Goal: Task Accomplishment & Management: Manage account settings

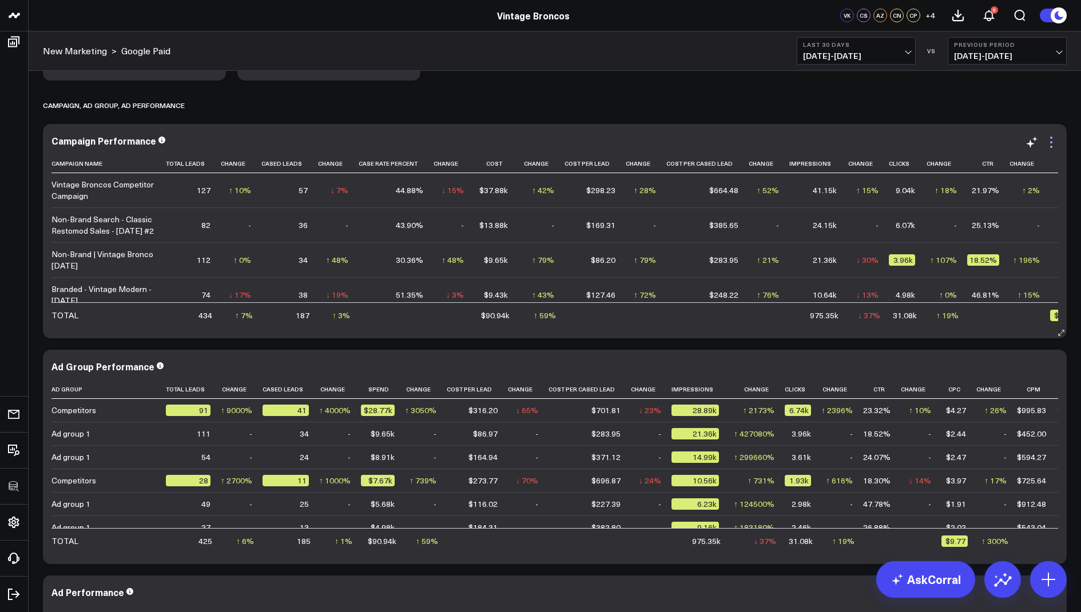
click at [1049, 141] on icon at bounding box center [1051, 143] width 14 height 14
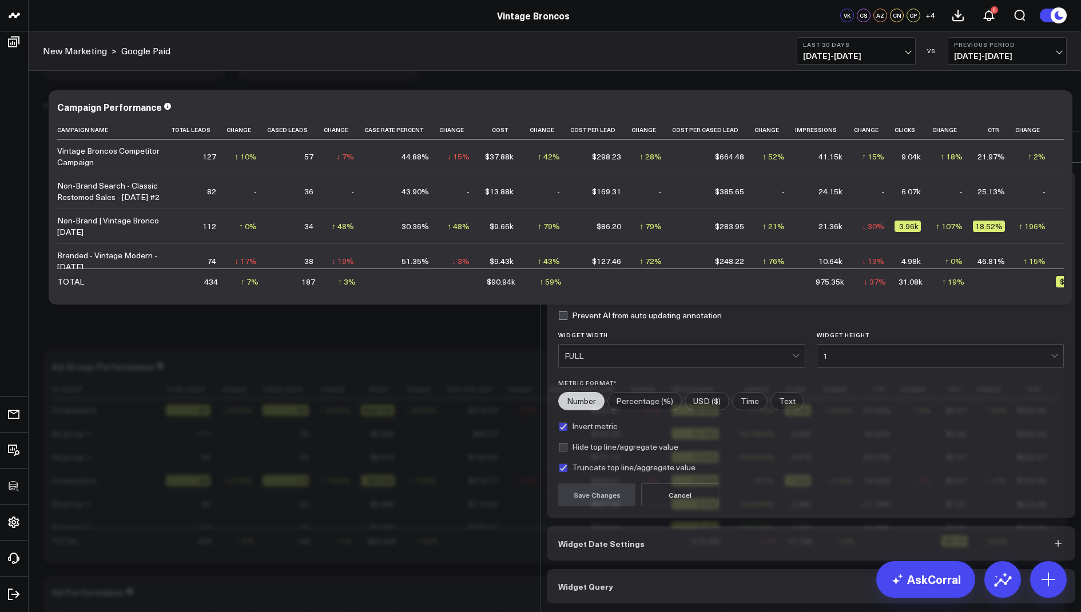
click at [608, 582] on span "Widget Query" at bounding box center [585, 586] width 55 height 9
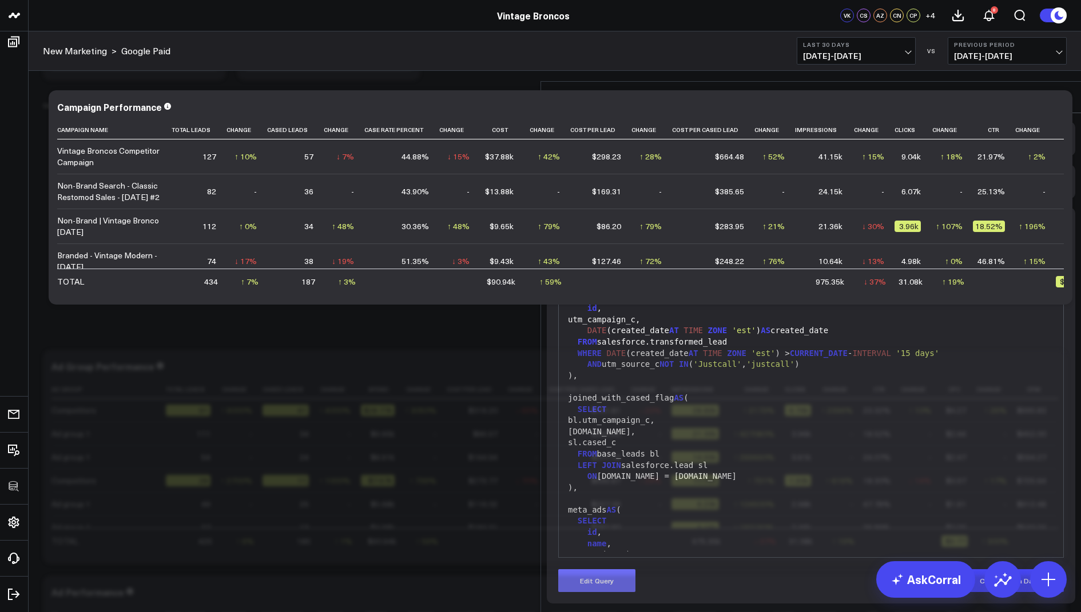
click at [611, 570] on button "Edit Query" at bounding box center [596, 581] width 77 height 23
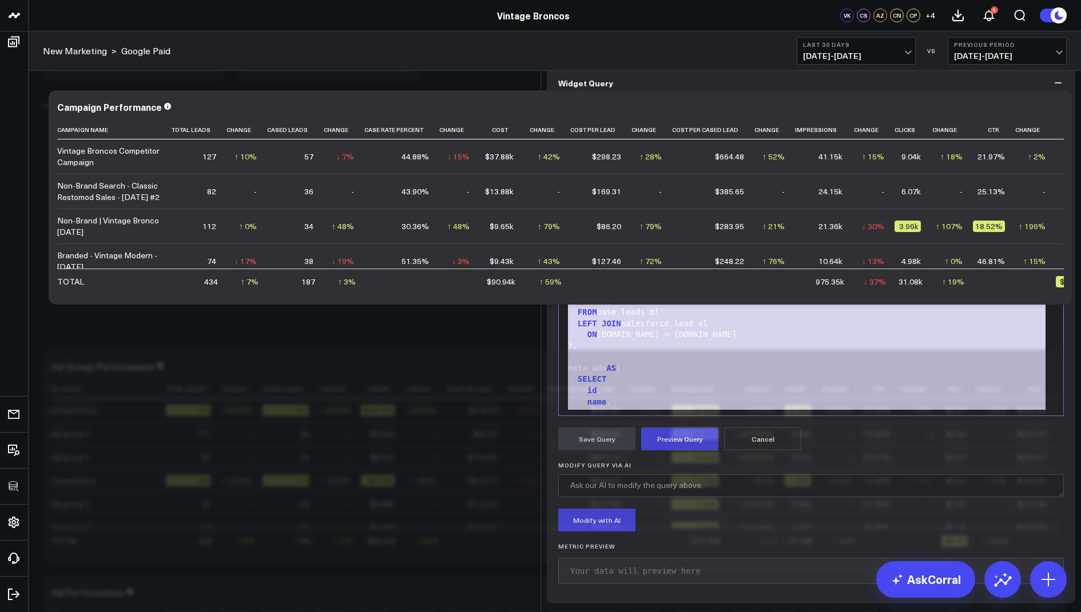
drag, startPoint x: 692, startPoint y: 453, endPoint x: 675, endPoint y: 165, distance: 288.1
click at [675, 165] on div "Widget Query Manually edit your query or ask our AI to modify it for you. Edit …" at bounding box center [811, 335] width 528 height 538
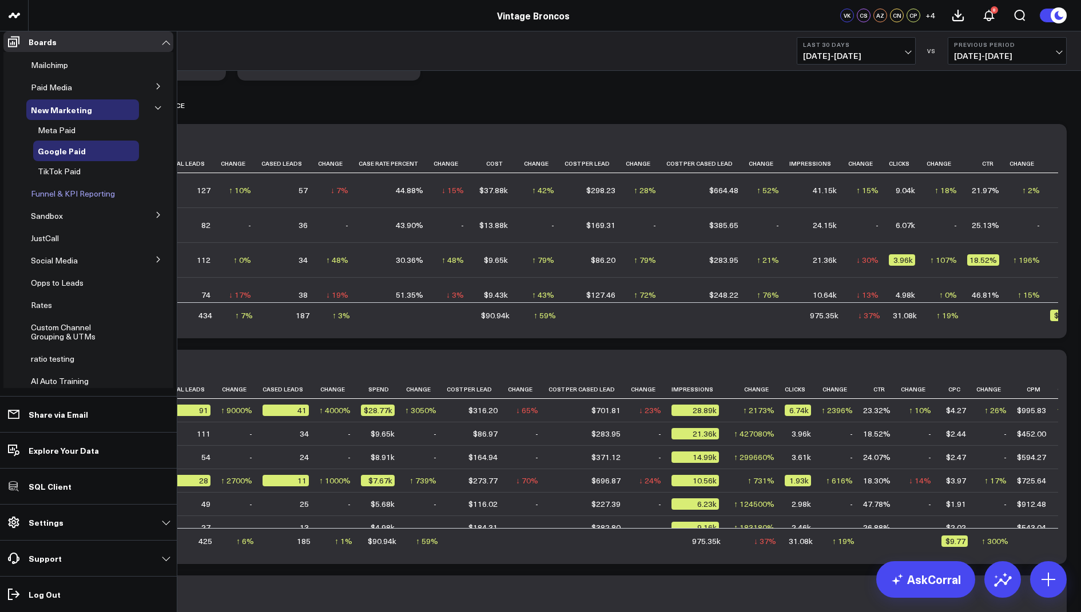
scroll to position [87, 0]
click at [155, 262] on icon at bounding box center [158, 258] width 7 height 7
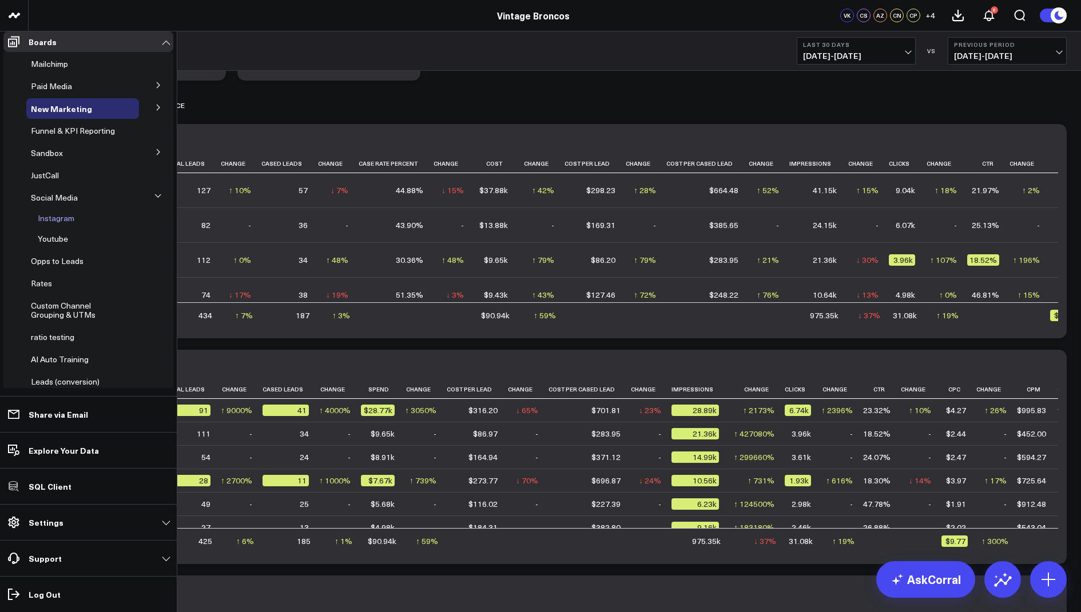
click at [59, 229] on div "Instagram" at bounding box center [86, 218] width 106 height 21
click at [58, 224] on span "Instagram" at bounding box center [56, 218] width 37 height 11
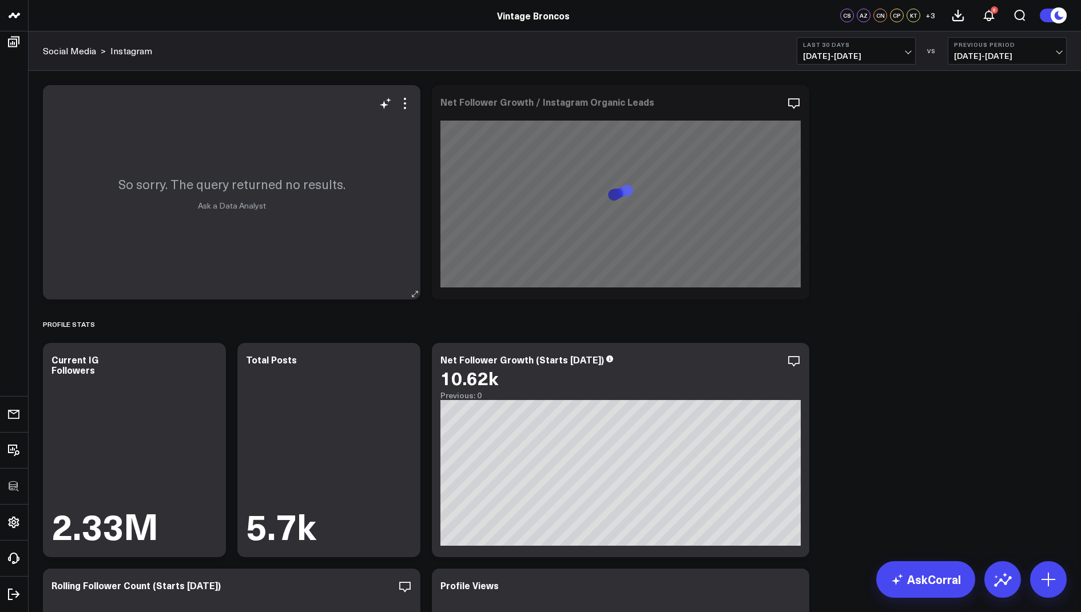
click at [405, 94] on div "So sorry. The query returned no results. Ask a Data Analyst" at bounding box center [231, 192] width 377 height 214
click at [408, 102] on icon at bounding box center [405, 104] width 14 height 14
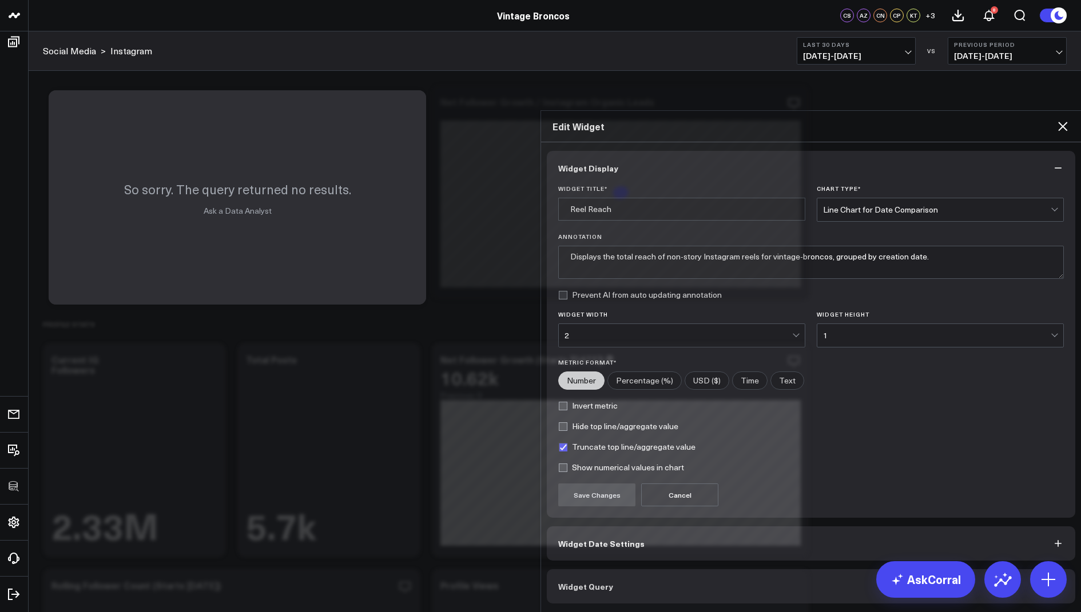
click at [582, 582] on span "Widget Query" at bounding box center [585, 586] width 55 height 9
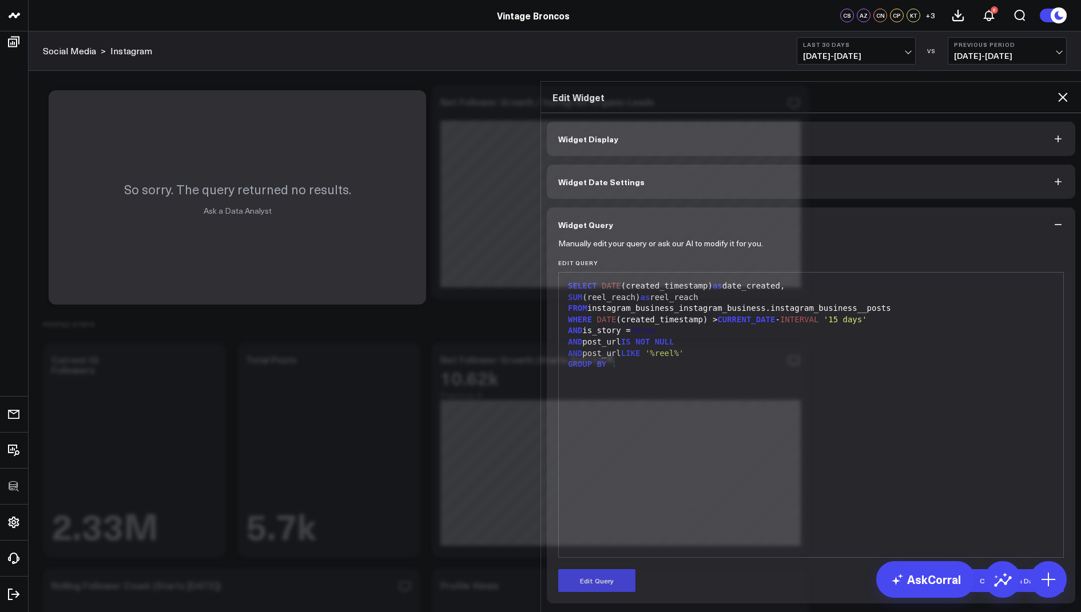
click at [1060, 93] on icon at bounding box center [1062, 97] width 9 height 9
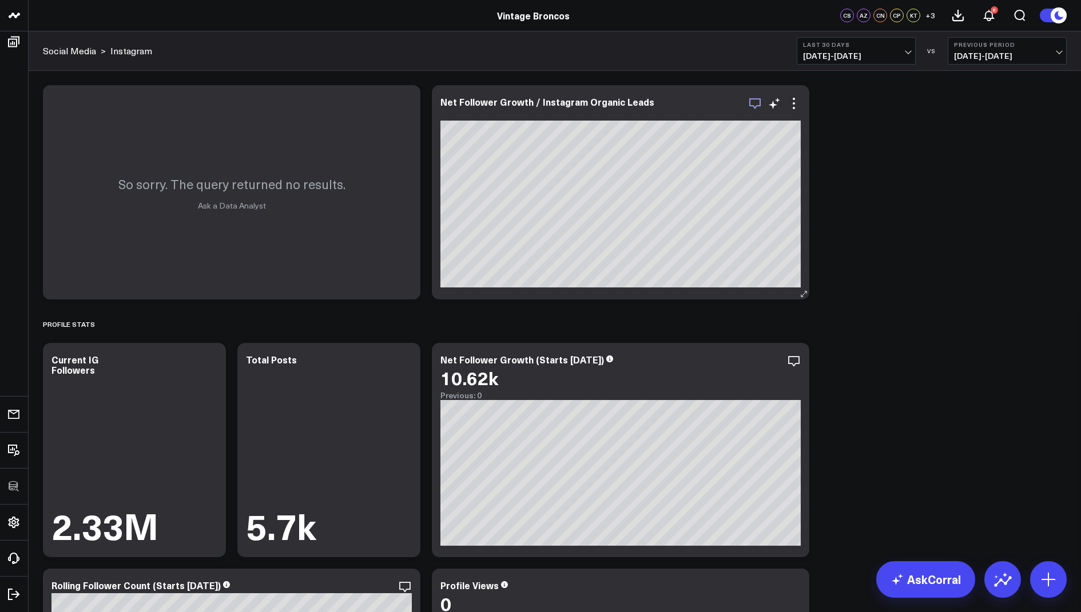
click at [755, 106] on icon "button" at bounding box center [754, 103] width 11 height 11
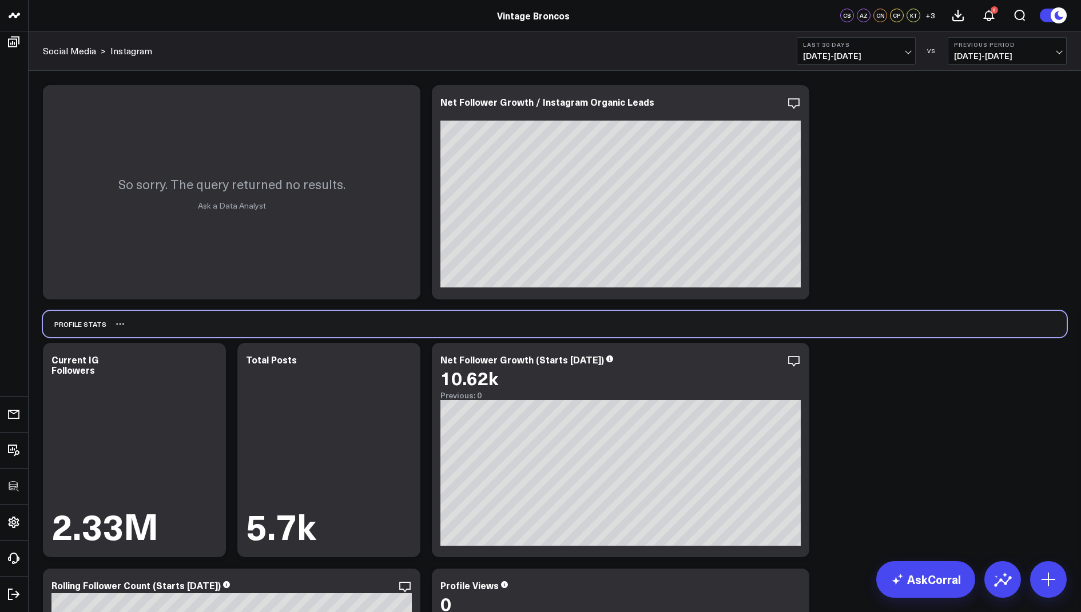
click at [881, 334] on div "Profile Stats" at bounding box center [555, 324] width 1024 height 26
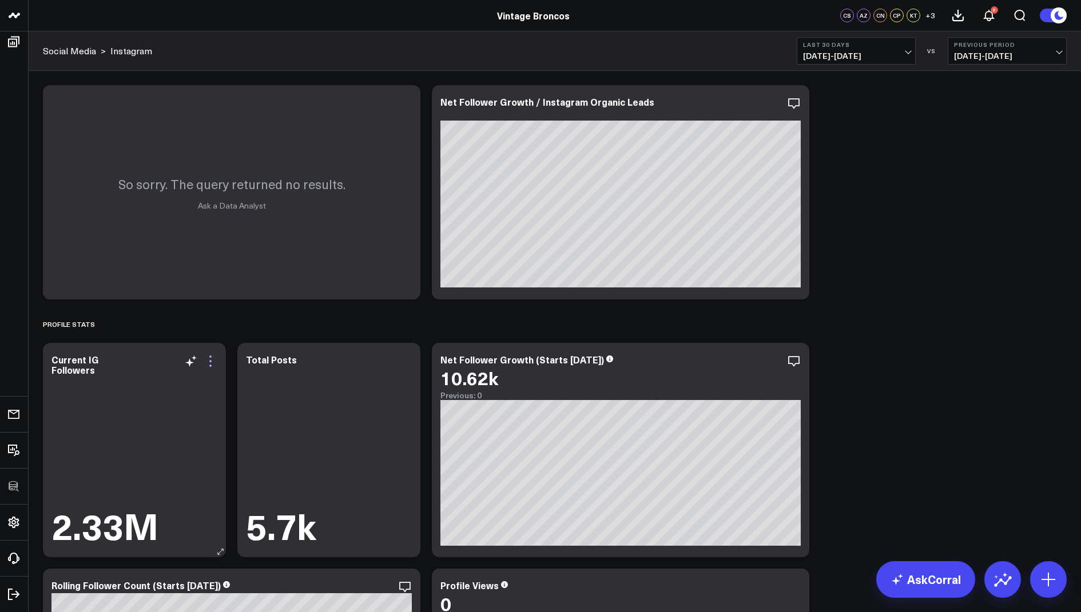
click at [212, 364] on icon at bounding box center [211, 362] width 14 height 14
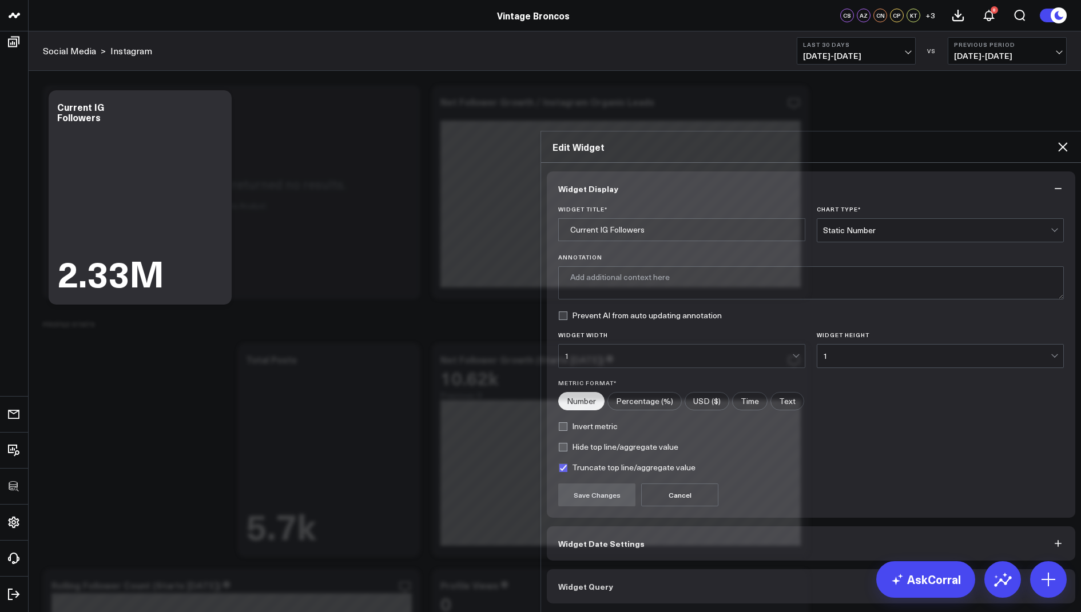
click at [560, 582] on span "Widget Query" at bounding box center [585, 586] width 55 height 9
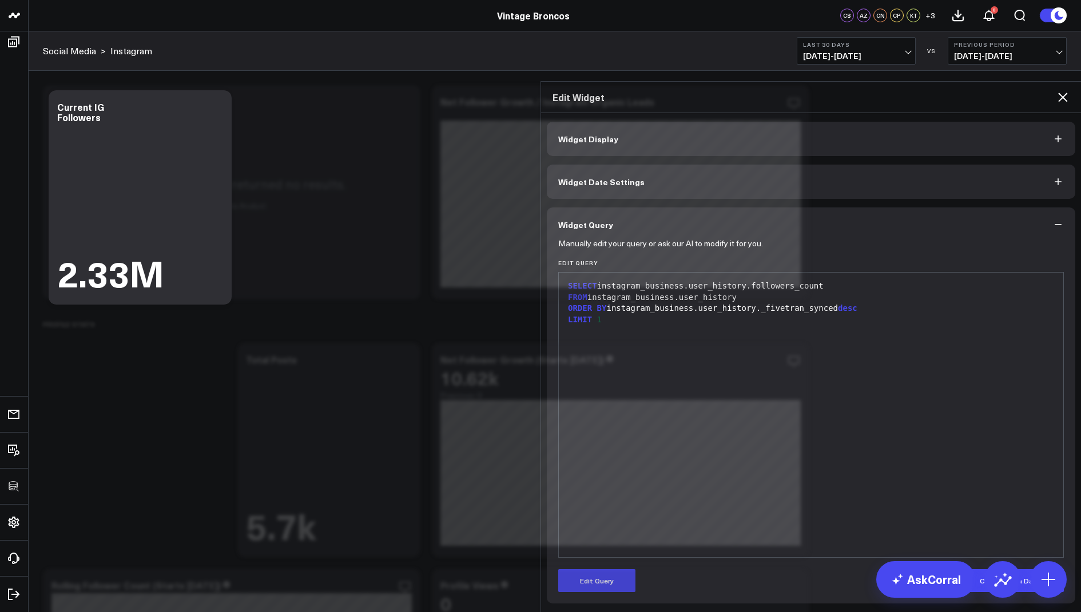
click at [1060, 93] on icon at bounding box center [1062, 97] width 9 height 9
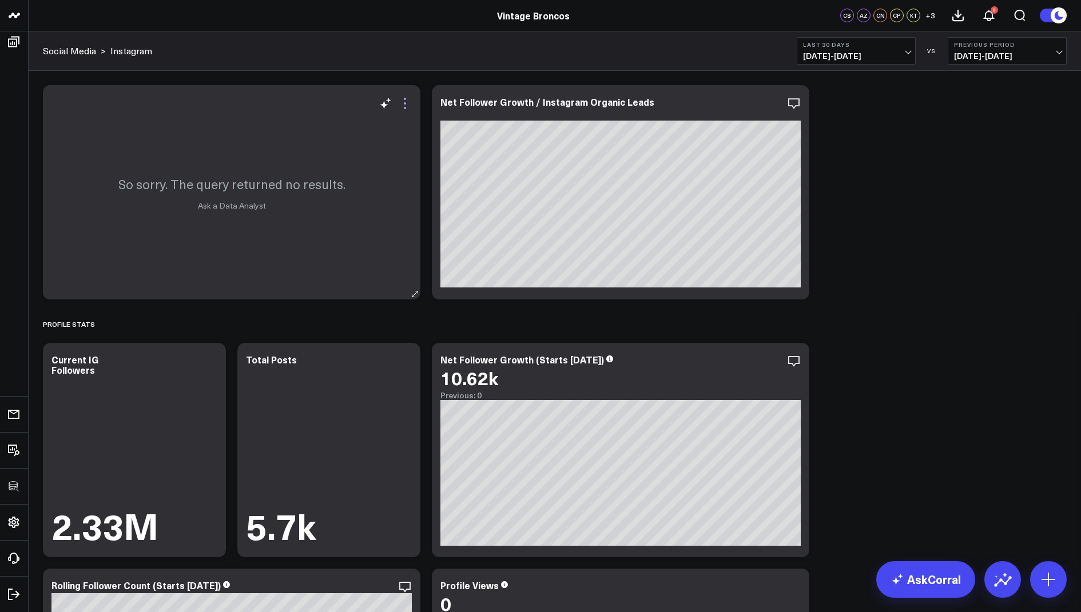
click at [404, 98] on icon at bounding box center [405, 99] width 2 height 2
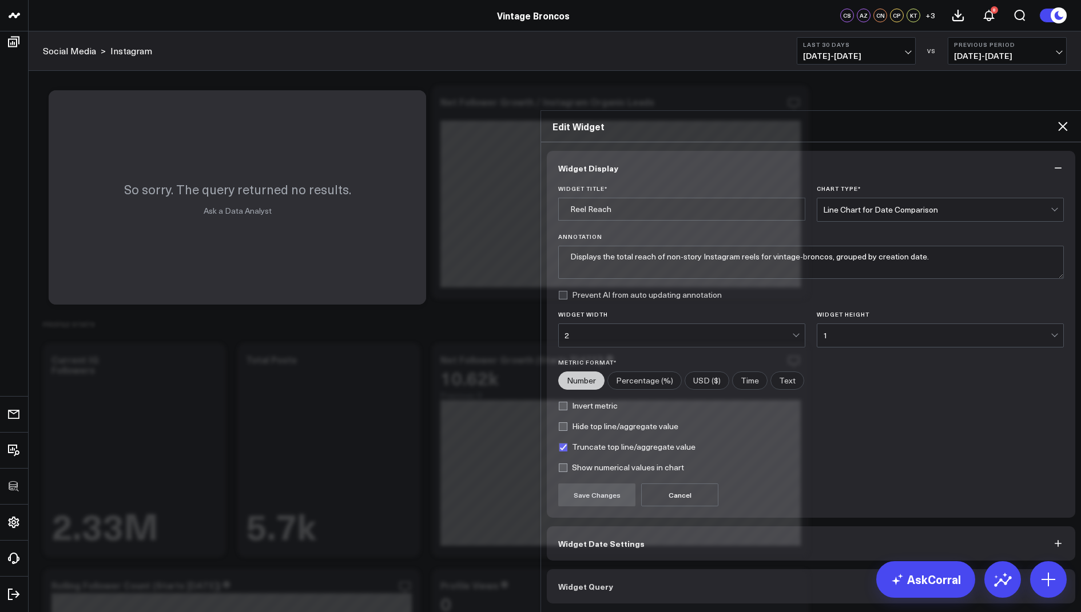
click at [584, 570] on button "Widget Query" at bounding box center [811, 587] width 528 height 34
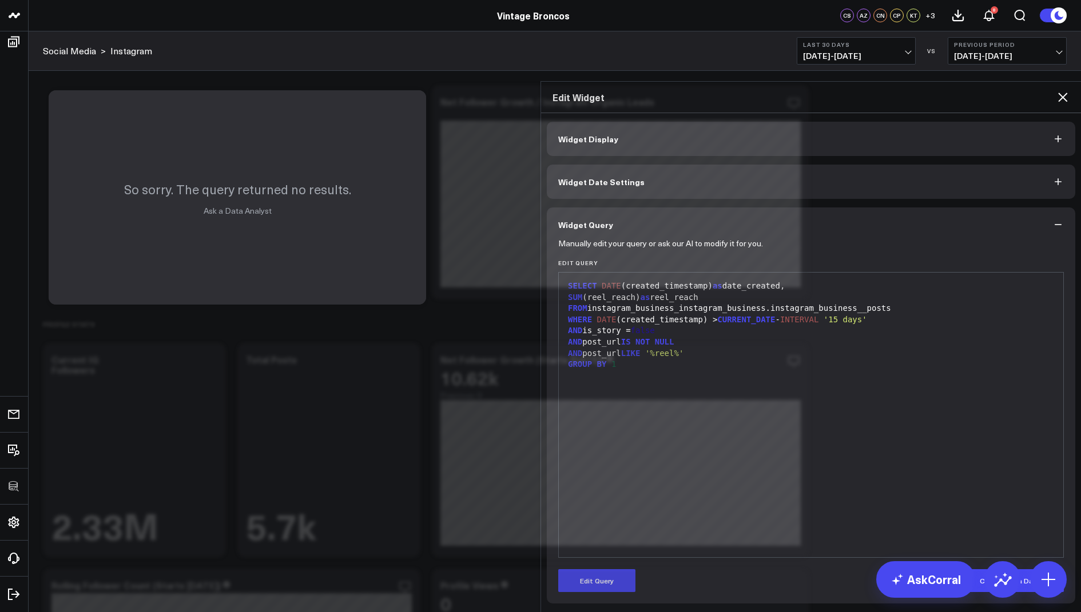
click at [1060, 93] on icon at bounding box center [1062, 97] width 9 height 9
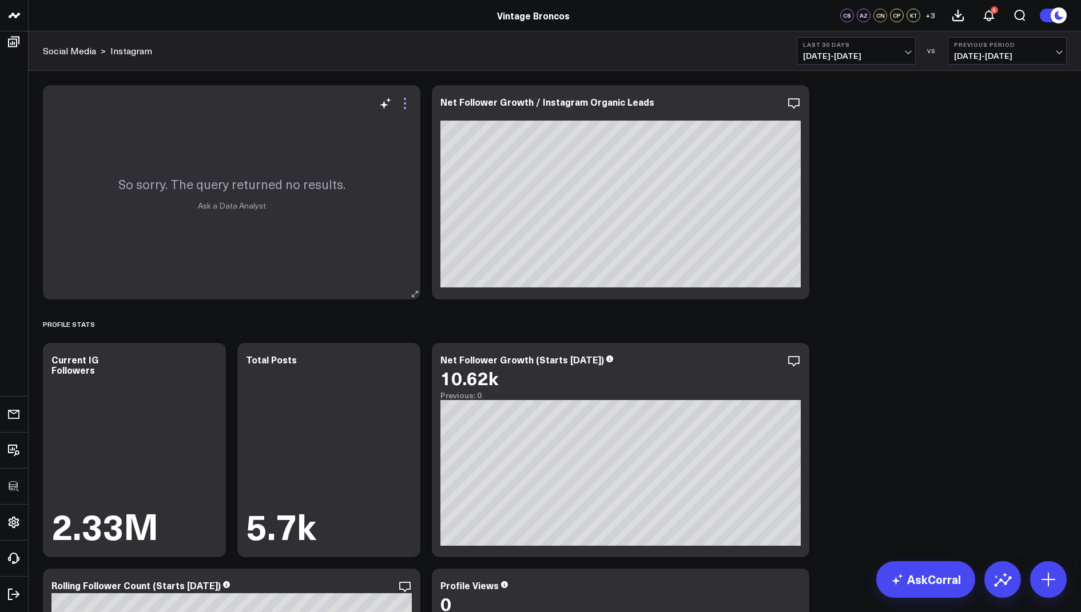
click at [407, 108] on icon at bounding box center [405, 104] width 14 height 14
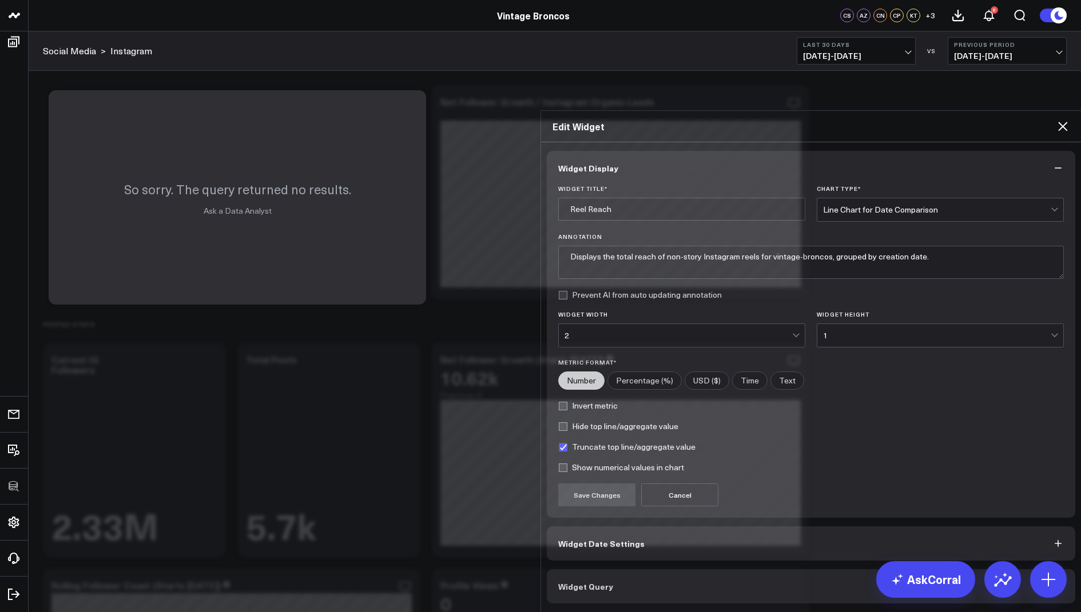
click at [602, 582] on span "Widget Query" at bounding box center [585, 586] width 55 height 9
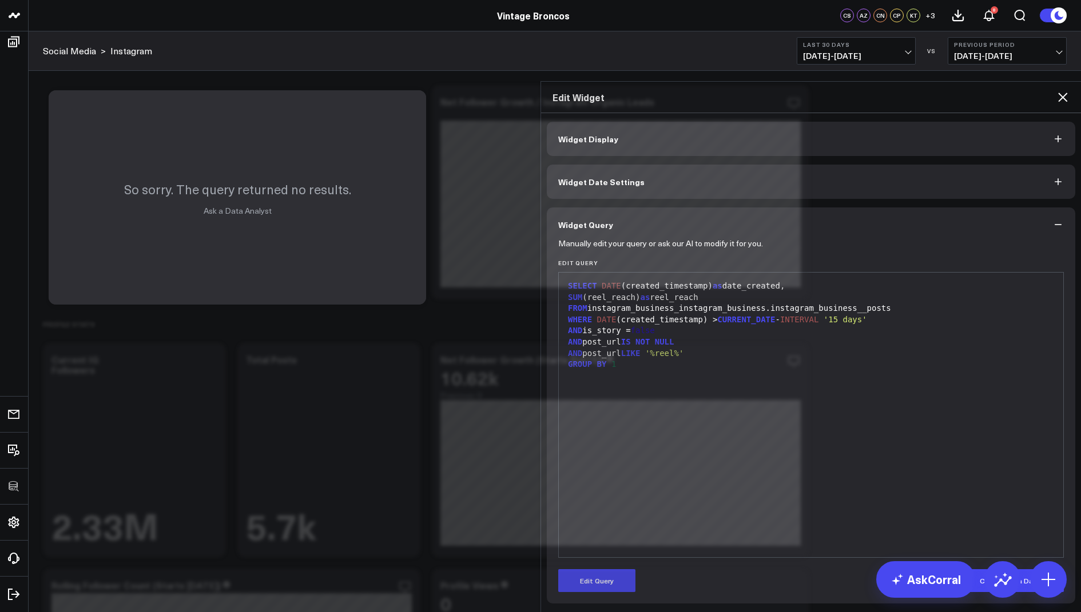
click at [1062, 90] on icon at bounding box center [1063, 97] width 14 height 14
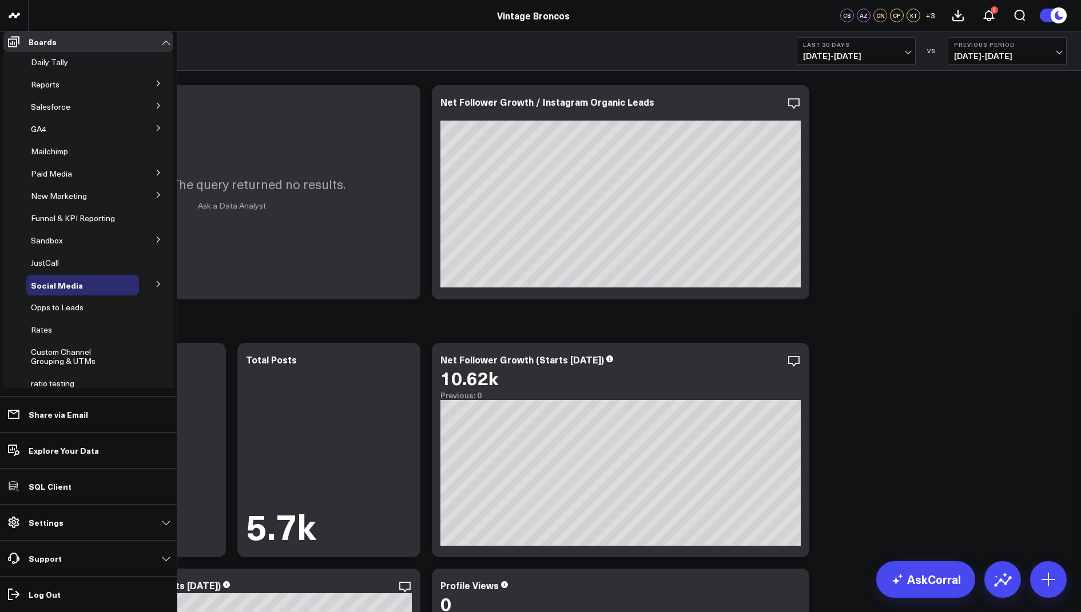
click at [0, 0] on span "Youtube" at bounding box center [0, 0] width 0 height 0
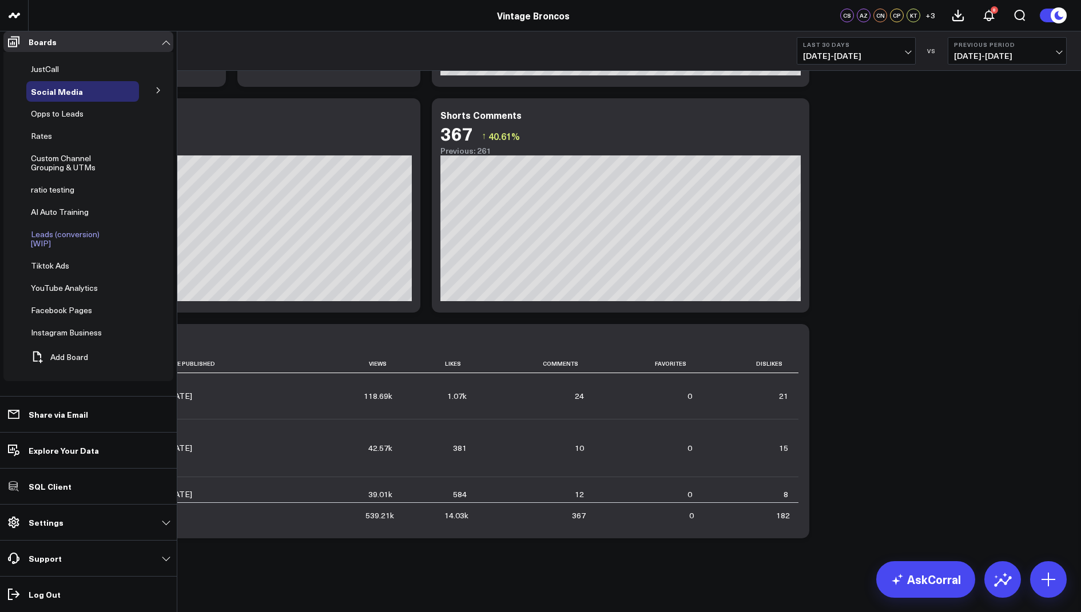
scroll to position [233, 0]
click at [71, 293] on span "YouTube Analytics" at bounding box center [64, 287] width 67 height 11
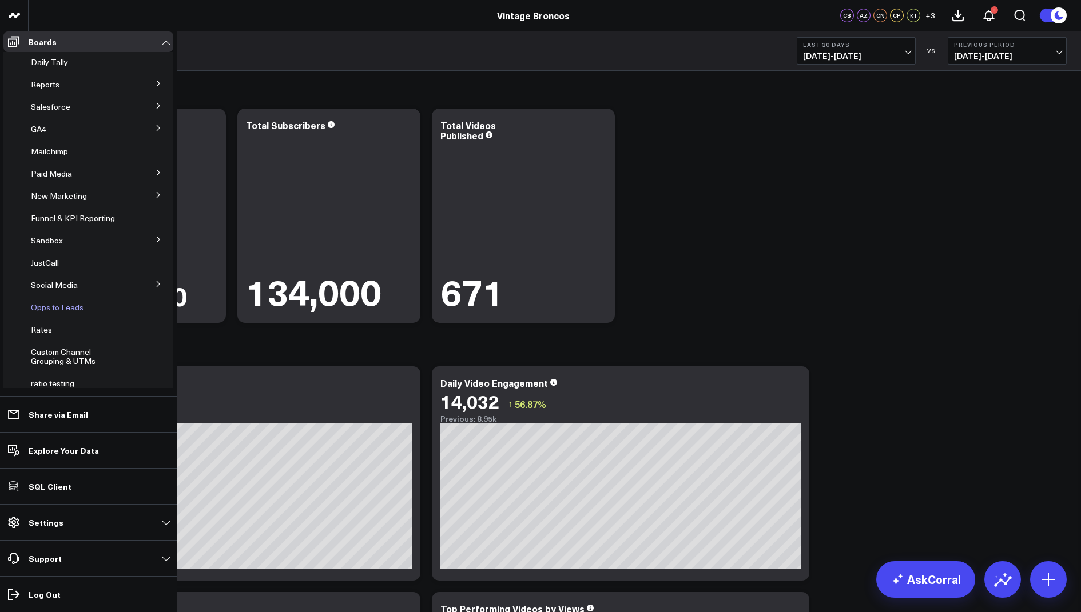
scroll to position [192, 0]
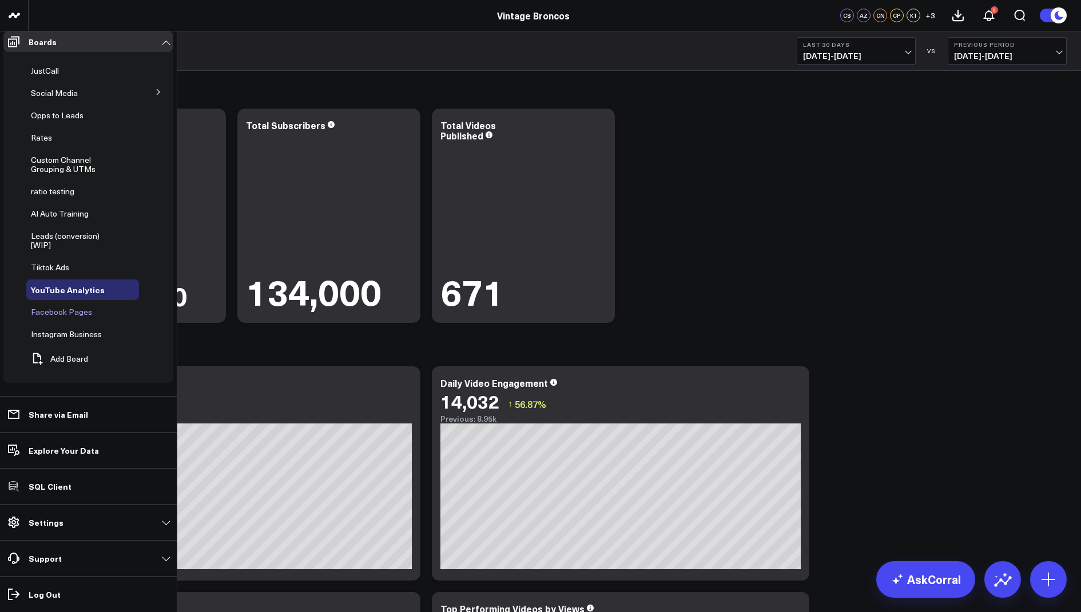
click at [67, 317] on span "Facebook Pages" at bounding box center [61, 312] width 61 height 11
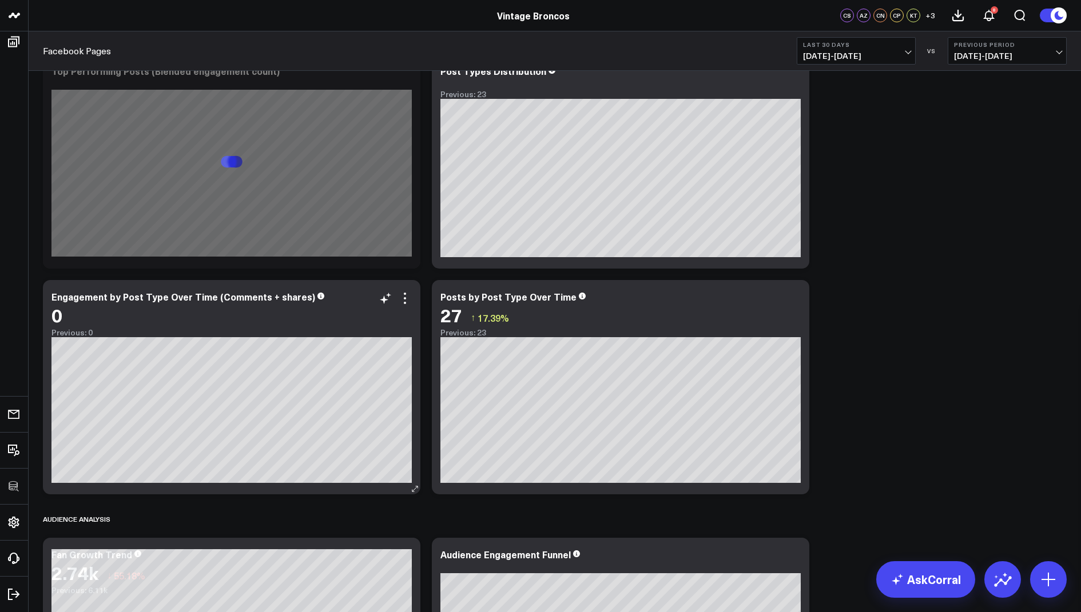
scroll to position [533, 0]
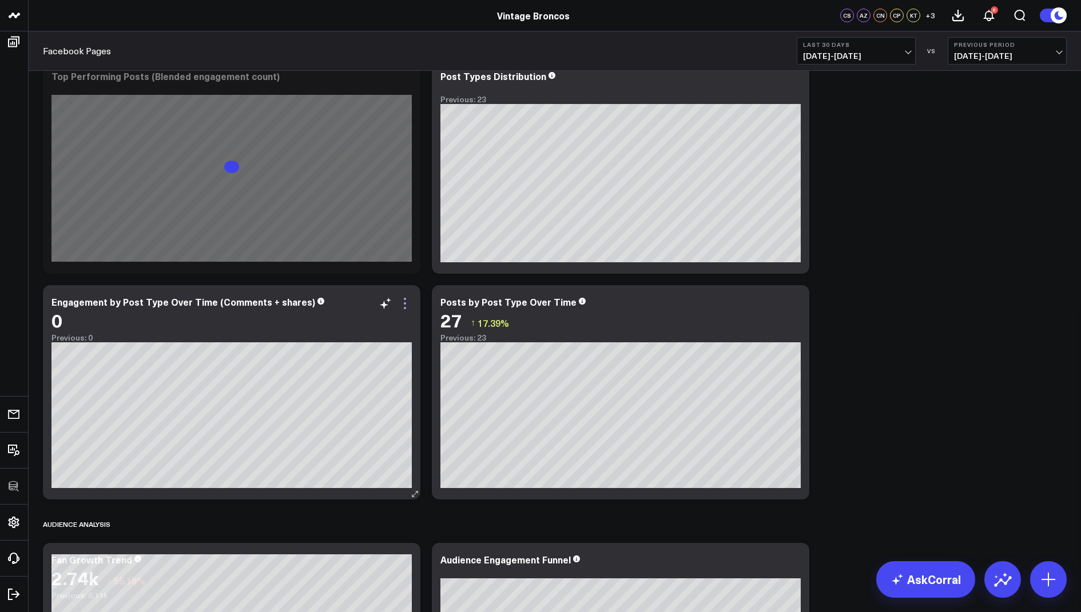
click at [404, 301] on icon at bounding box center [405, 304] width 14 height 14
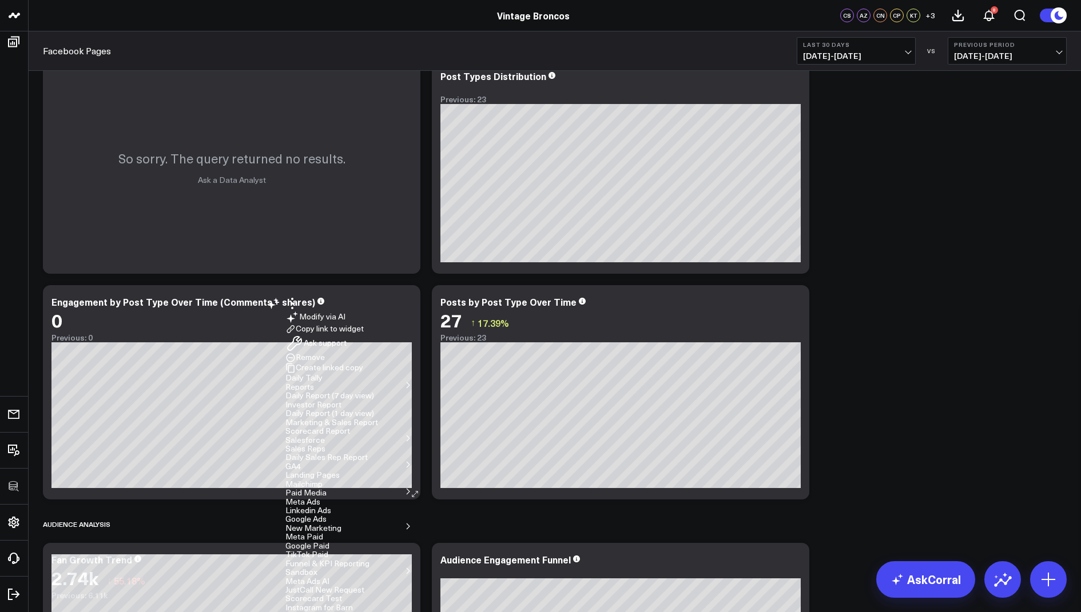
click at [325, 363] on button "Remove" at bounding box center [304, 358] width 39 height 10
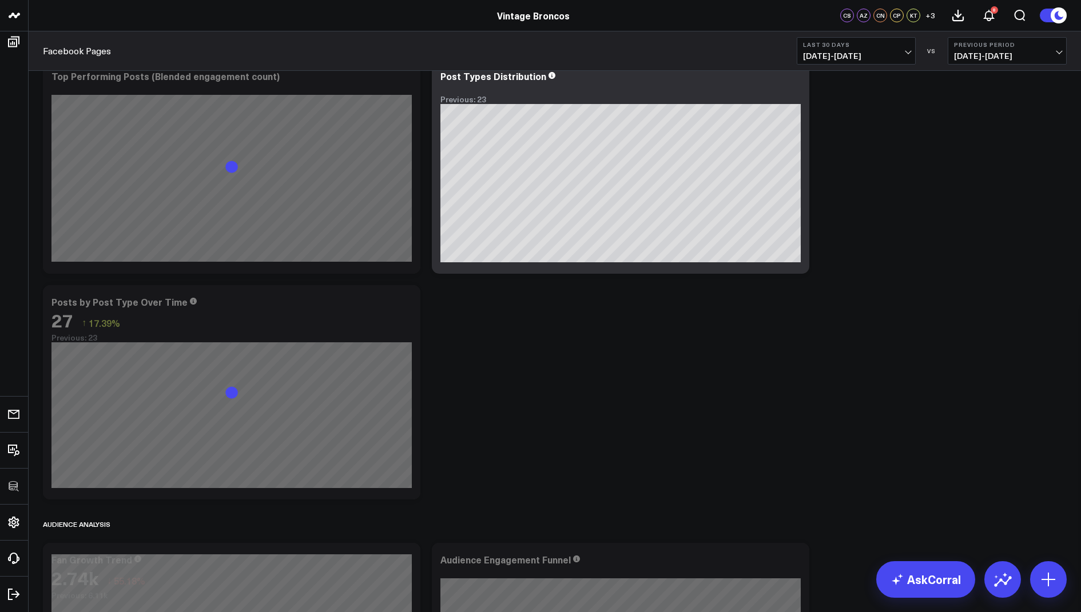
scroll to position [444, 0]
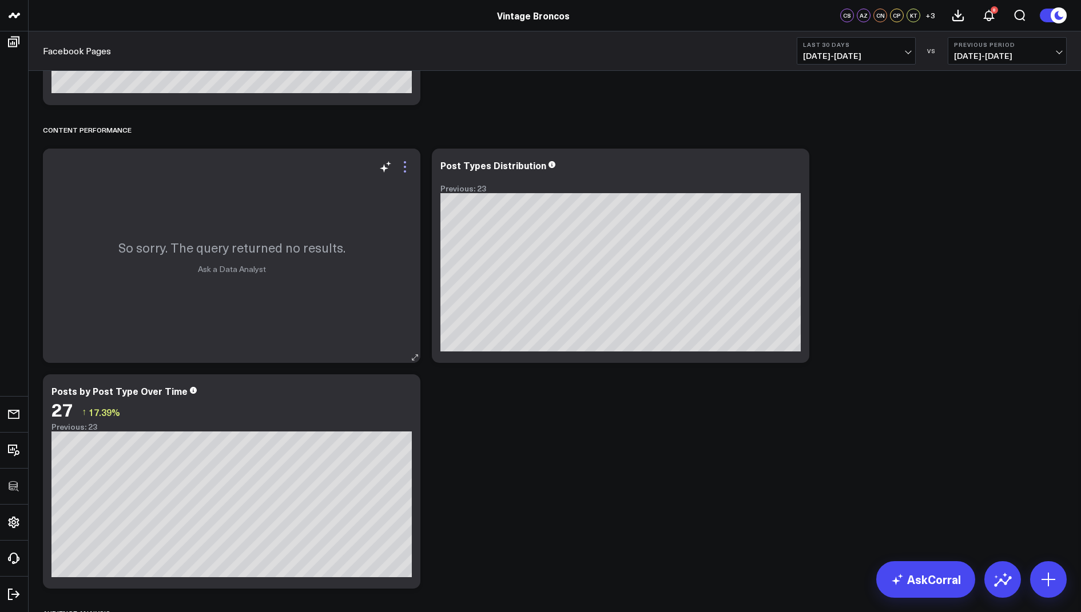
click at [398, 168] on icon at bounding box center [405, 167] width 14 height 14
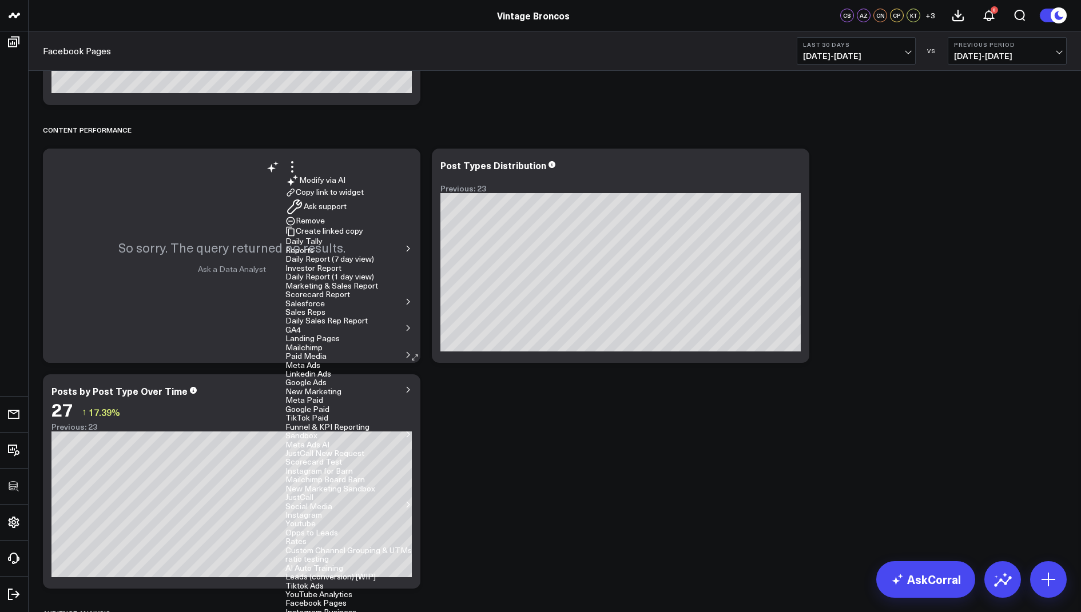
click at [325, 226] on button "Remove" at bounding box center [304, 221] width 39 height 10
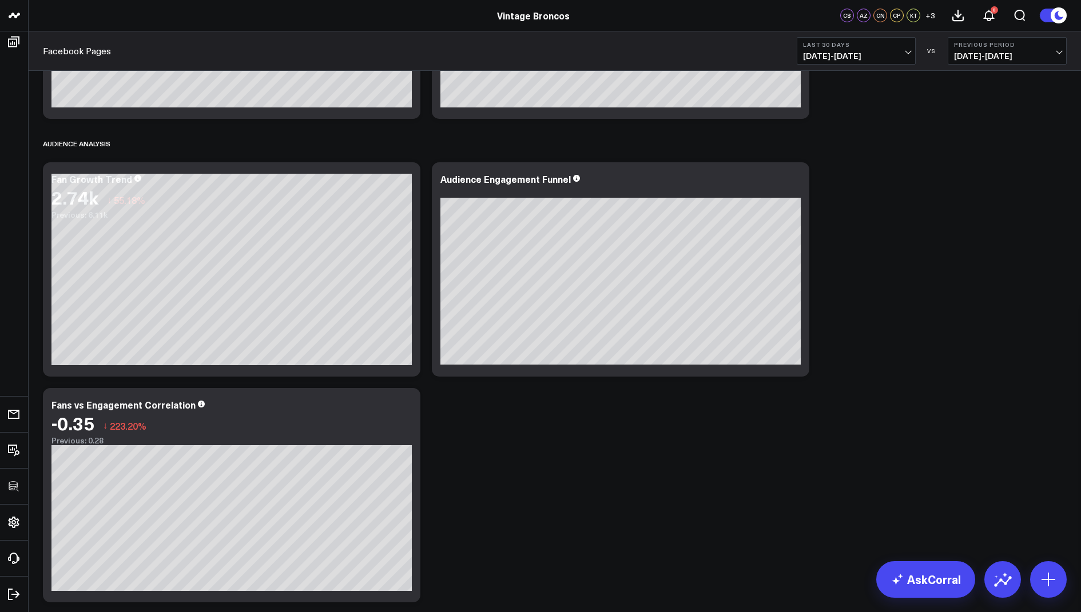
scroll to position [679, 0]
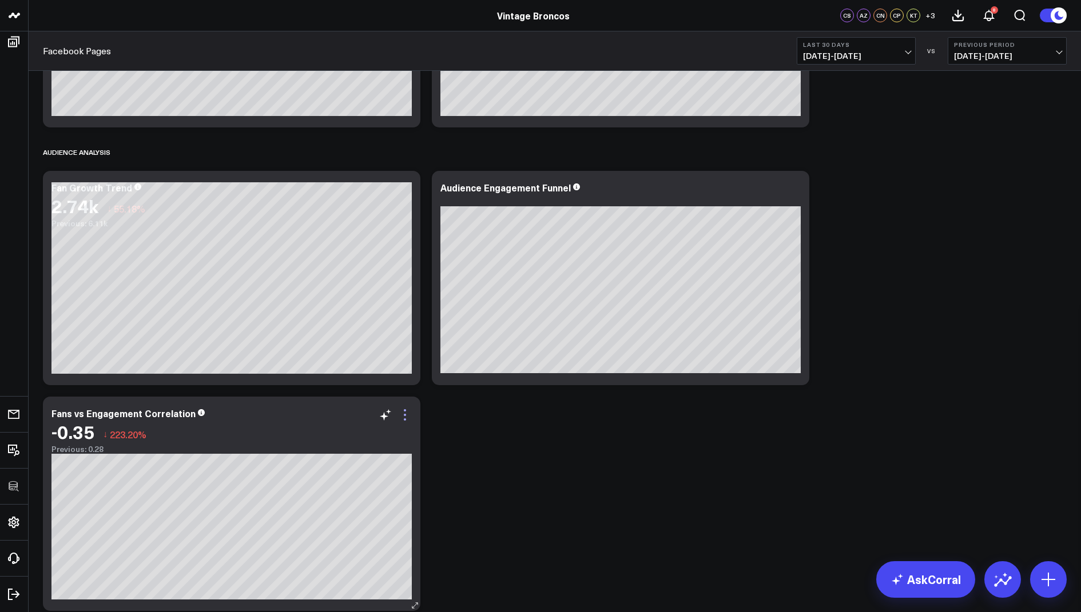
click at [405, 414] on icon at bounding box center [405, 415] width 2 height 2
click at [325, 464] on button "Remove" at bounding box center [304, 469] width 39 height 10
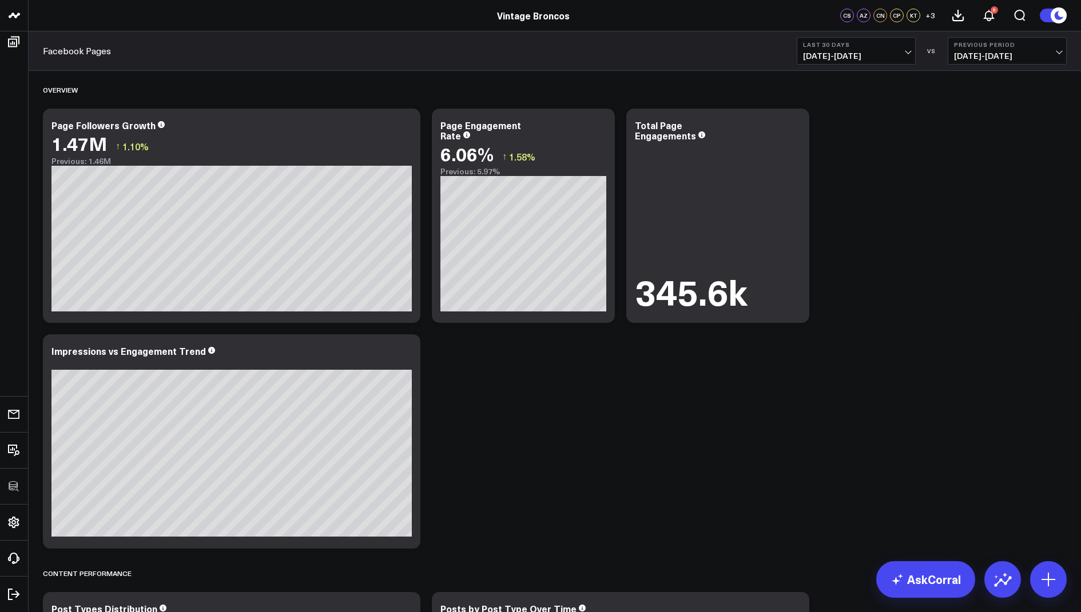
scroll to position [0, 0]
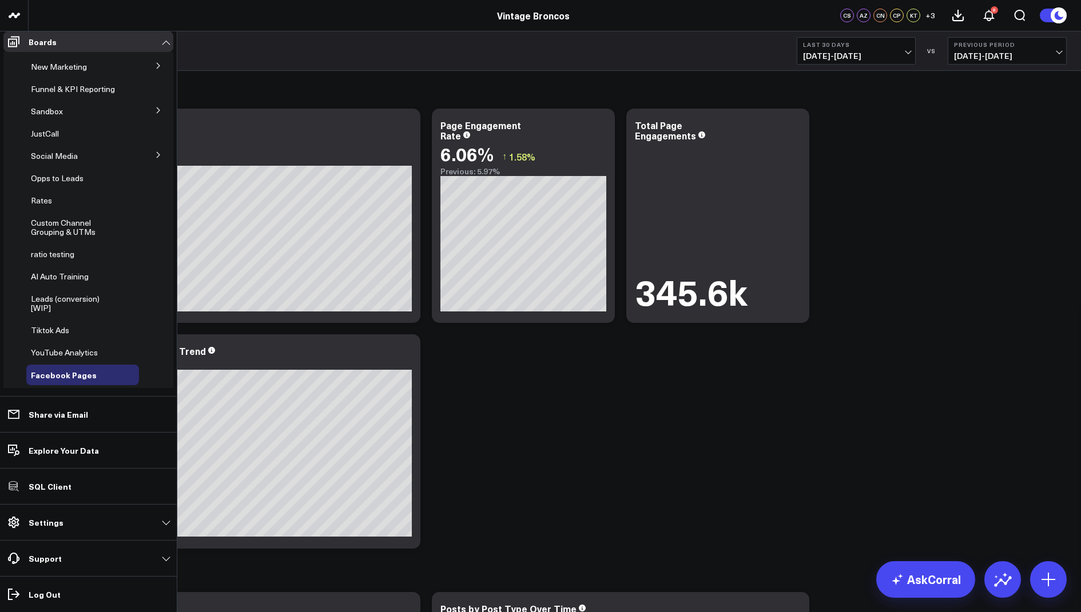
scroll to position [122, 0]
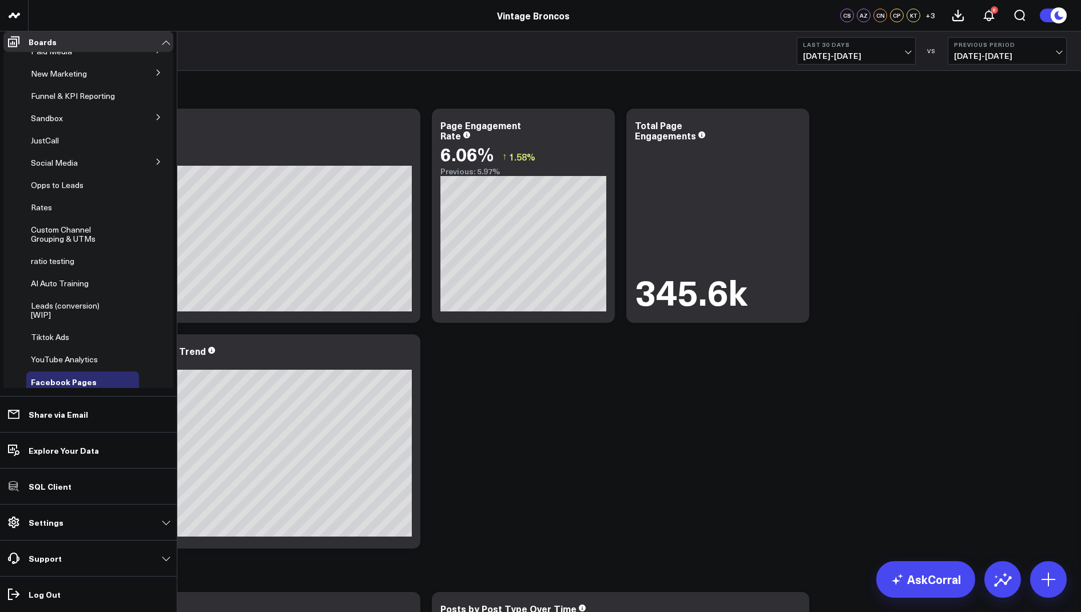
click at [155, 165] on icon at bounding box center [158, 161] width 7 height 7
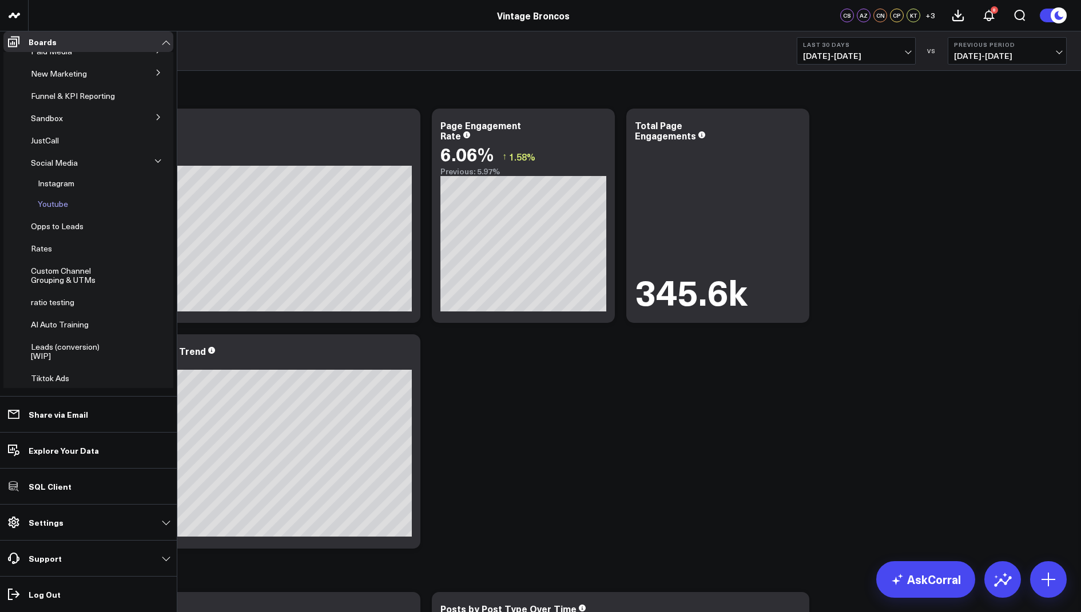
click at [57, 209] on span "Youtube" at bounding box center [53, 203] width 30 height 11
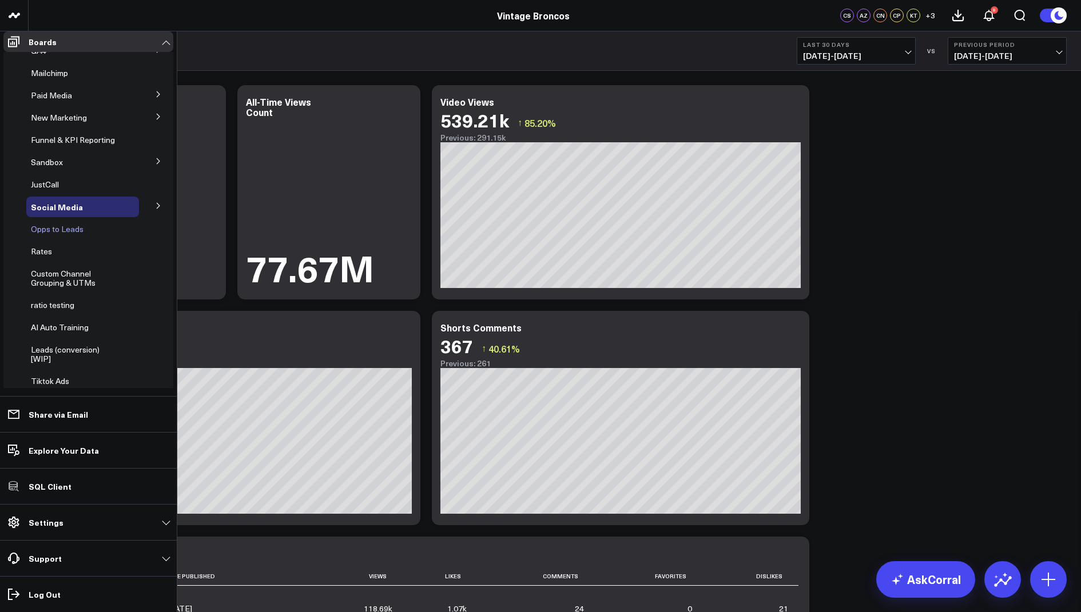
scroll to position [233, 0]
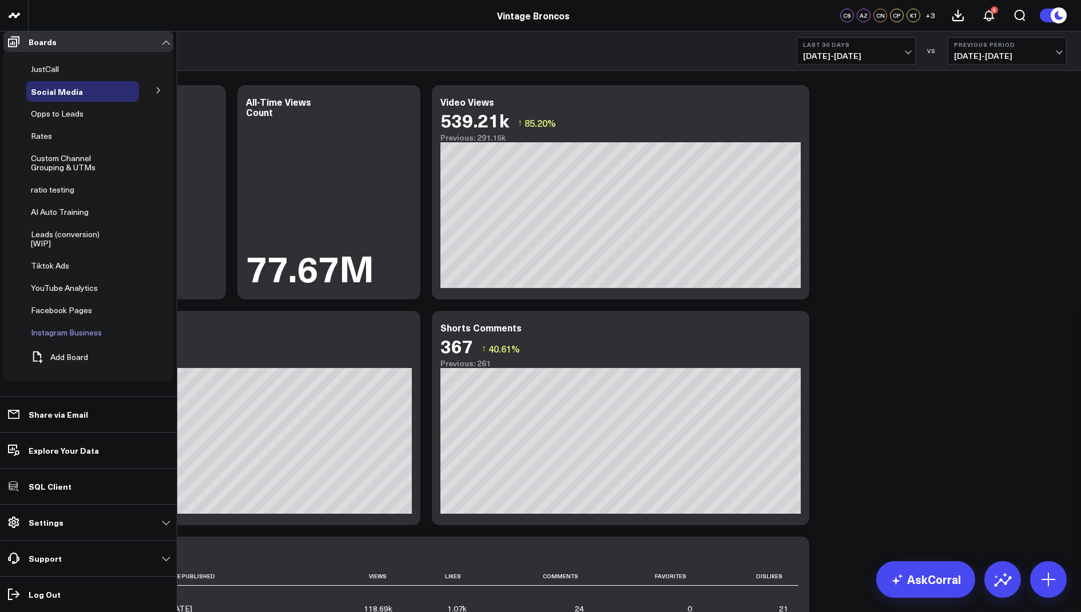
click at [63, 338] on span "Instagram Business" at bounding box center [66, 332] width 71 height 11
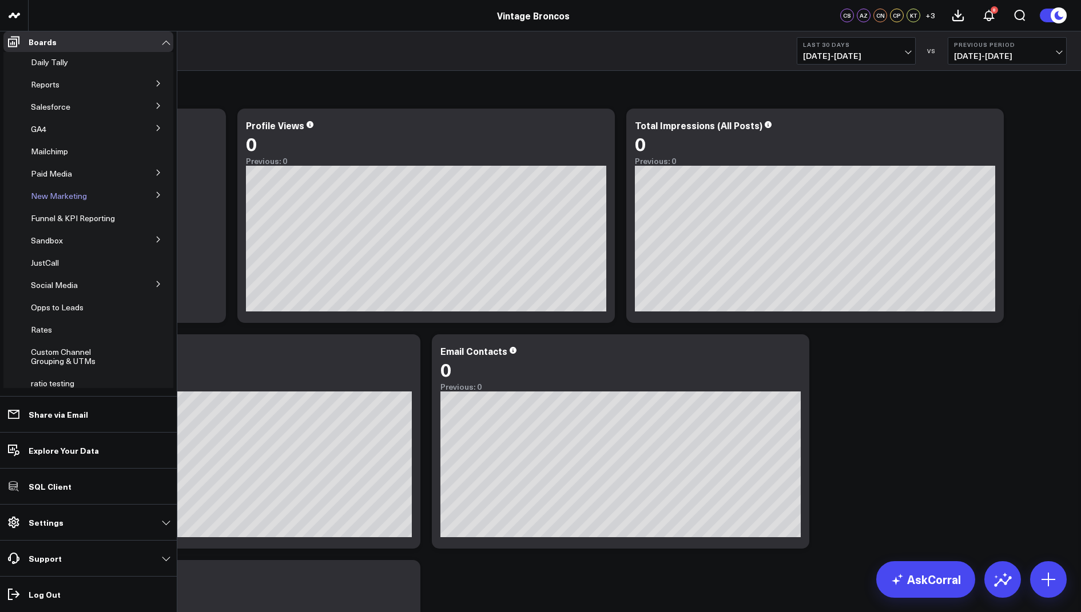
click at [73, 200] on span "New Marketing" at bounding box center [59, 195] width 56 height 11
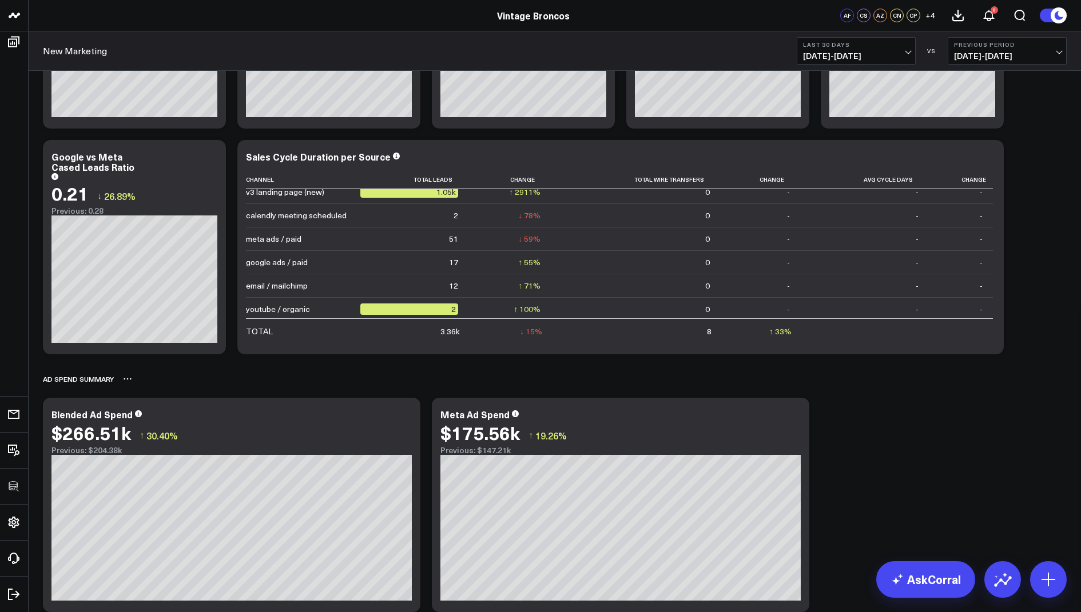
scroll to position [1227, 0]
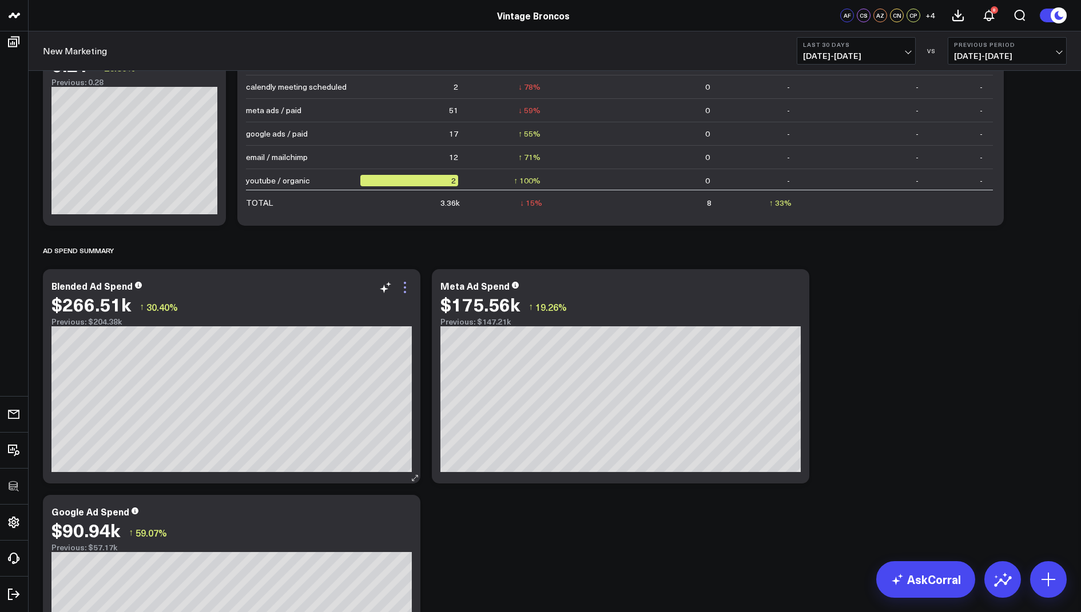
click at [408, 285] on icon at bounding box center [405, 288] width 14 height 14
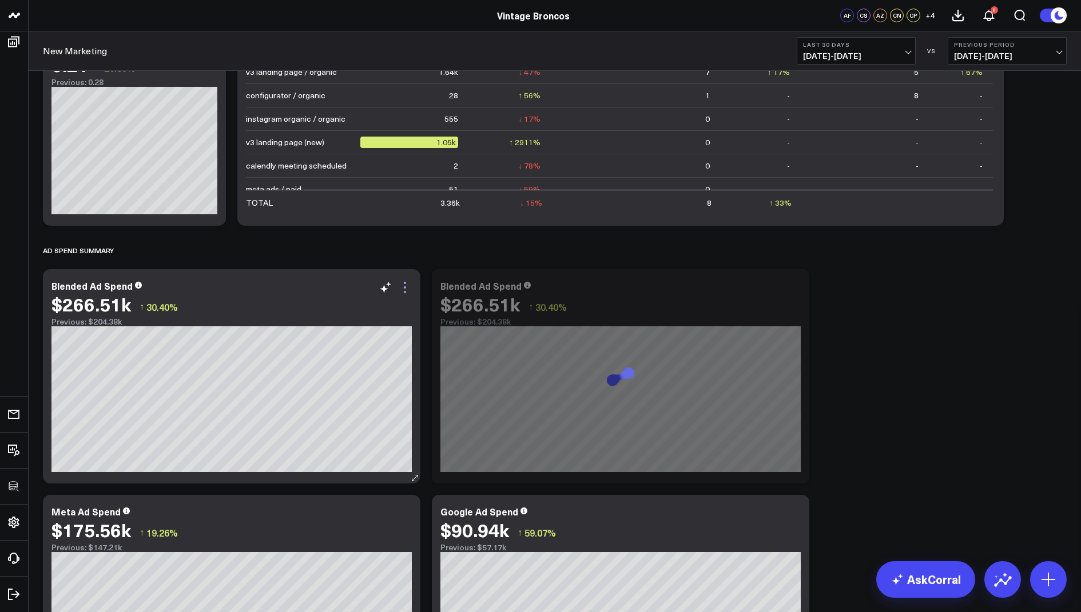
click at [404, 286] on icon at bounding box center [405, 287] width 2 height 2
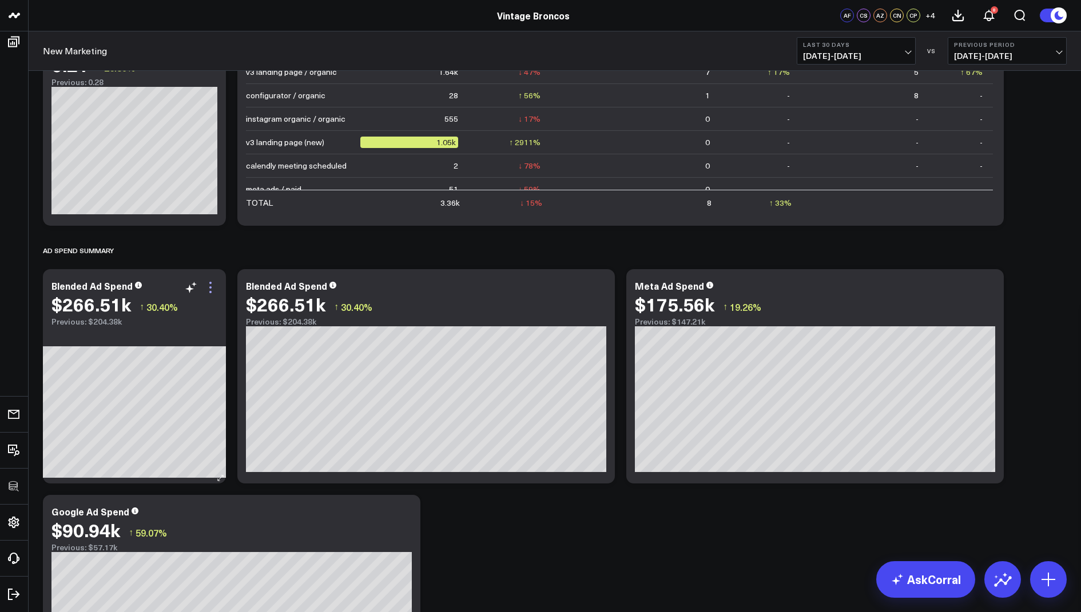
click at [212, 283] on icon at bounding box center [211, 288] width 14 height 14
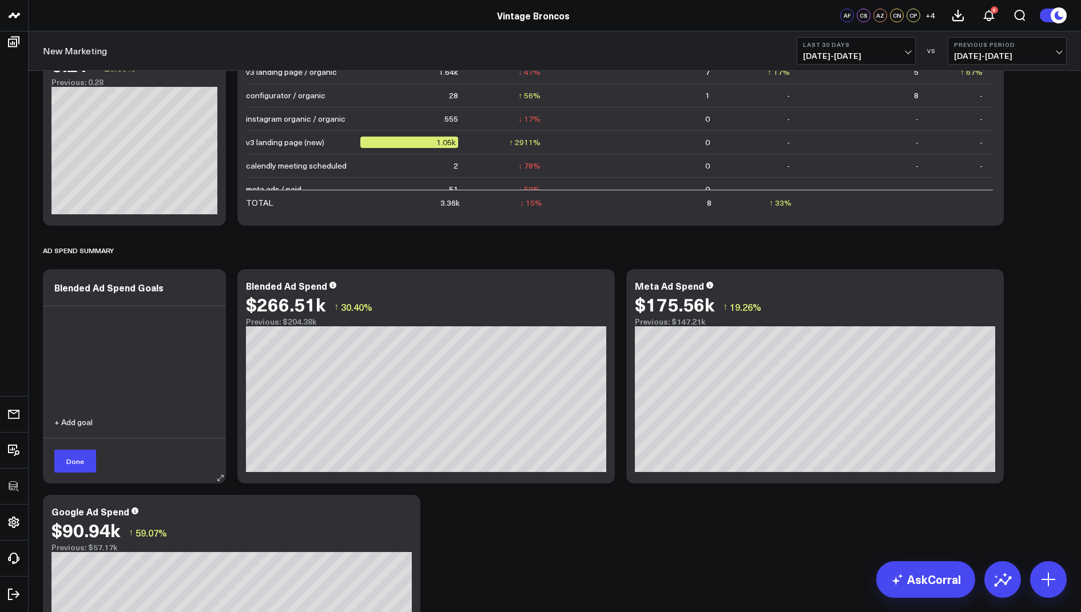
click at [70, 423] on button "+ Add goal" at bounding box center [73, 423] width 38 height 8
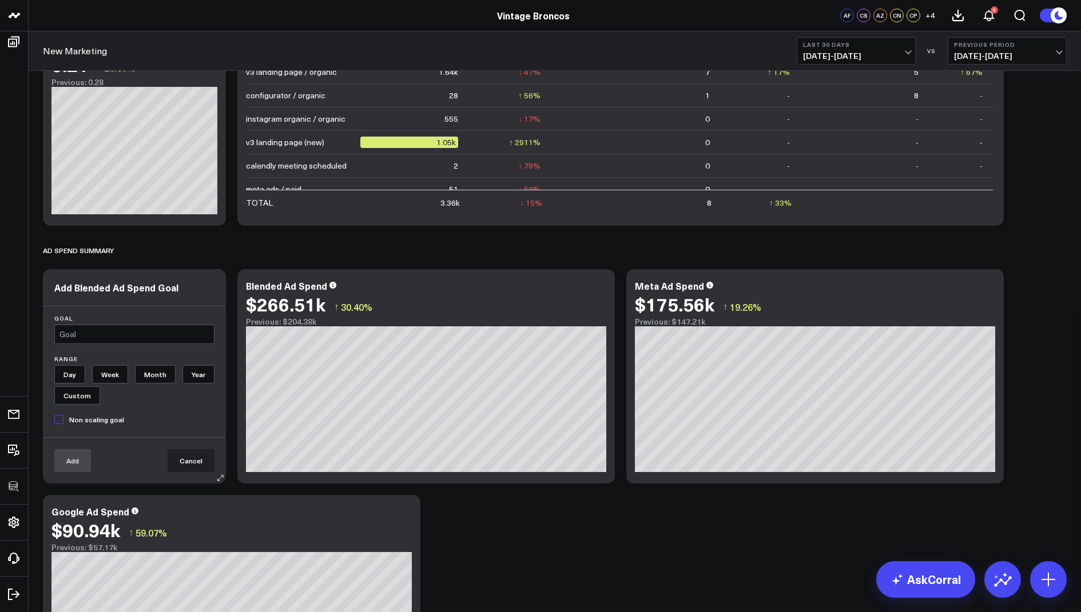
click at [75, 336] on input "text" at bounding box center [134, 334] width 160 height 19
click at [128, 328] on input "text" at bounding box center [134, 334] width 160 height 19
type input "350000"
click at [156, 376] on input "Month" at bounding box center [155, 374] width 41 height 18
radio input "true"
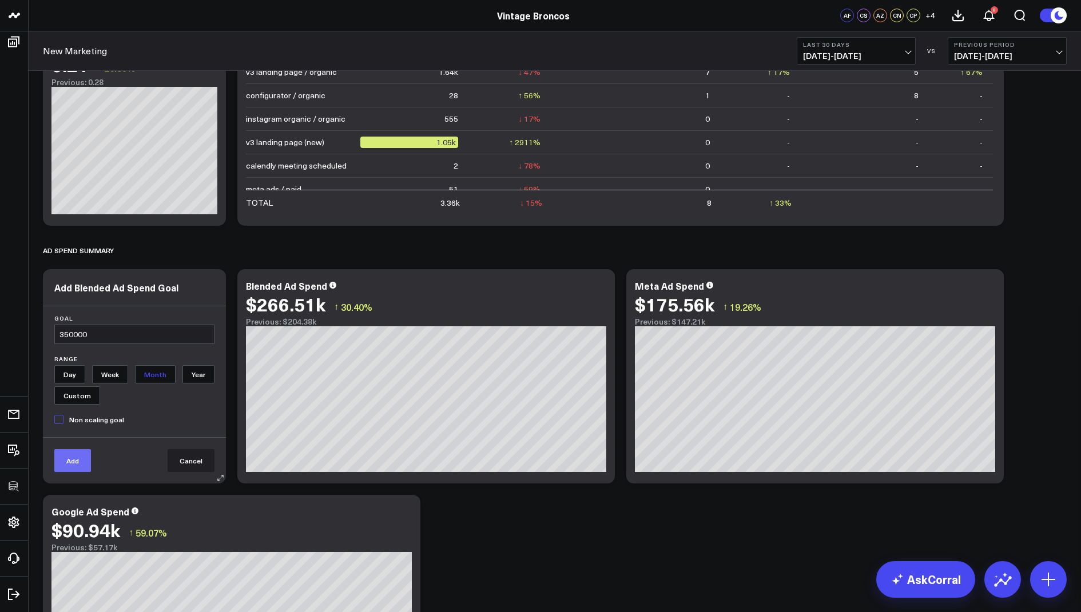
click at [64, 466] on button "Add" at bounding box center [72, 460] width 37 height 23
click at [81, 463] on button "Done" at bounding box center [75, 461] width 42 height 23
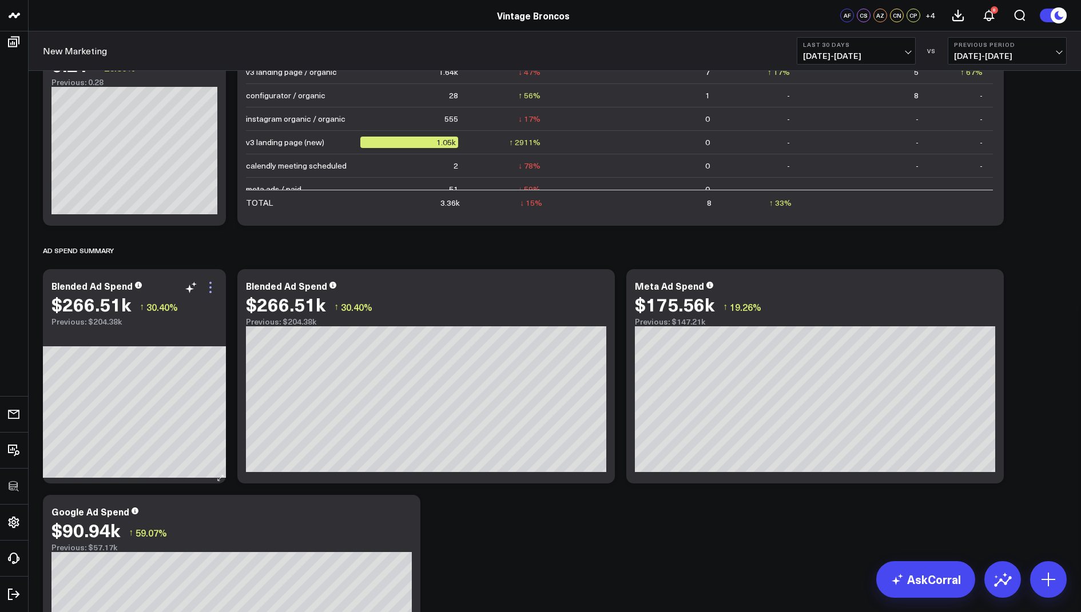
click at [214, 289] on icon at bounding box center [211, 288] width 14 height 14
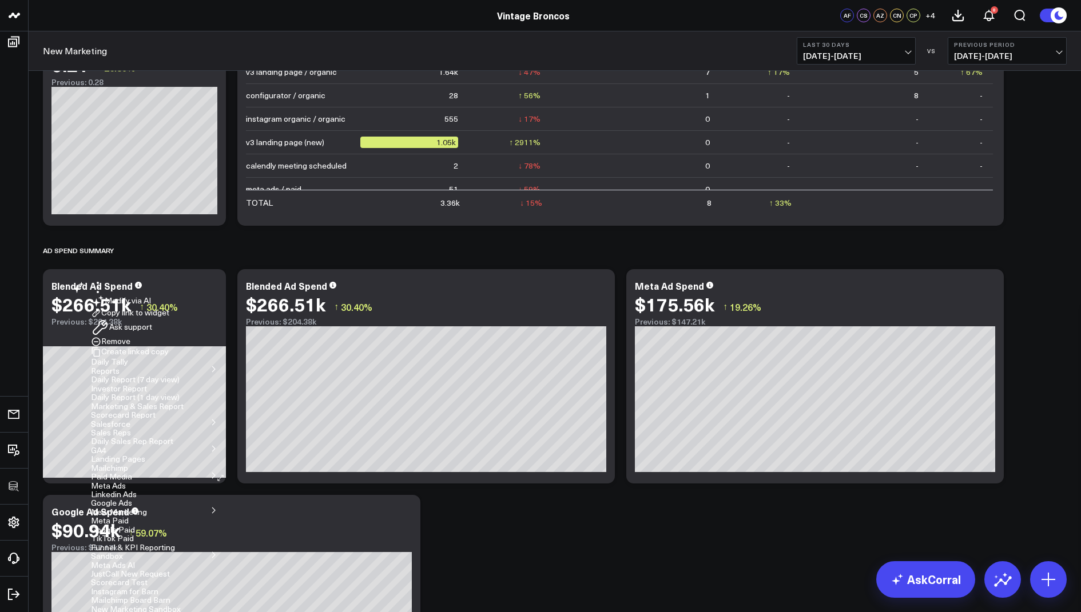
click at [161, 319] on button "Copy link to widget" at bounding box center [130, 313] width 78 height 10
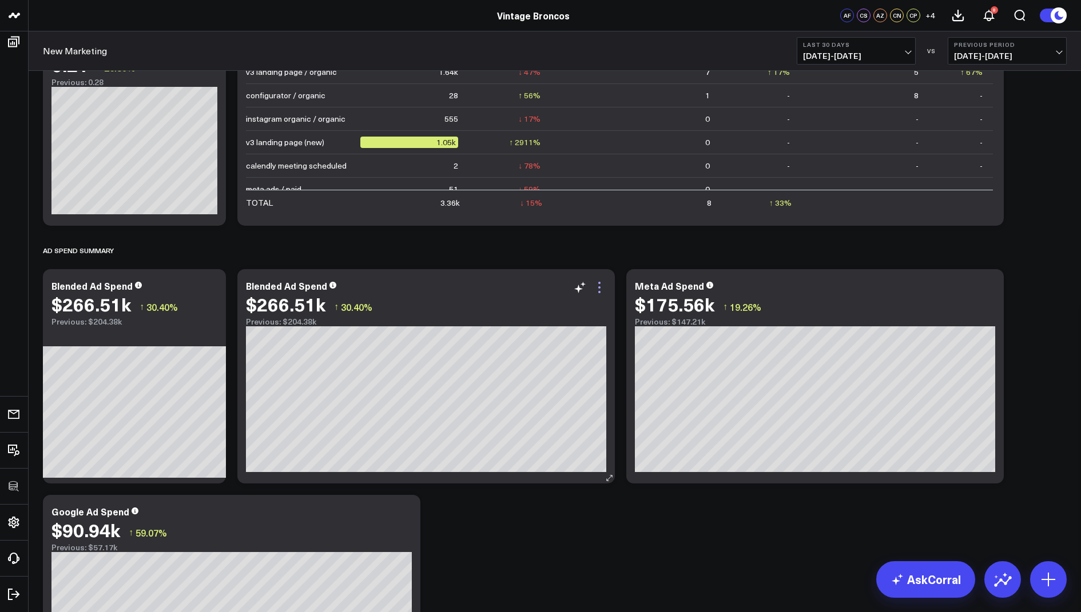
click at [600, 284] on icon at bounding box center [599, 288] width 14 height 14
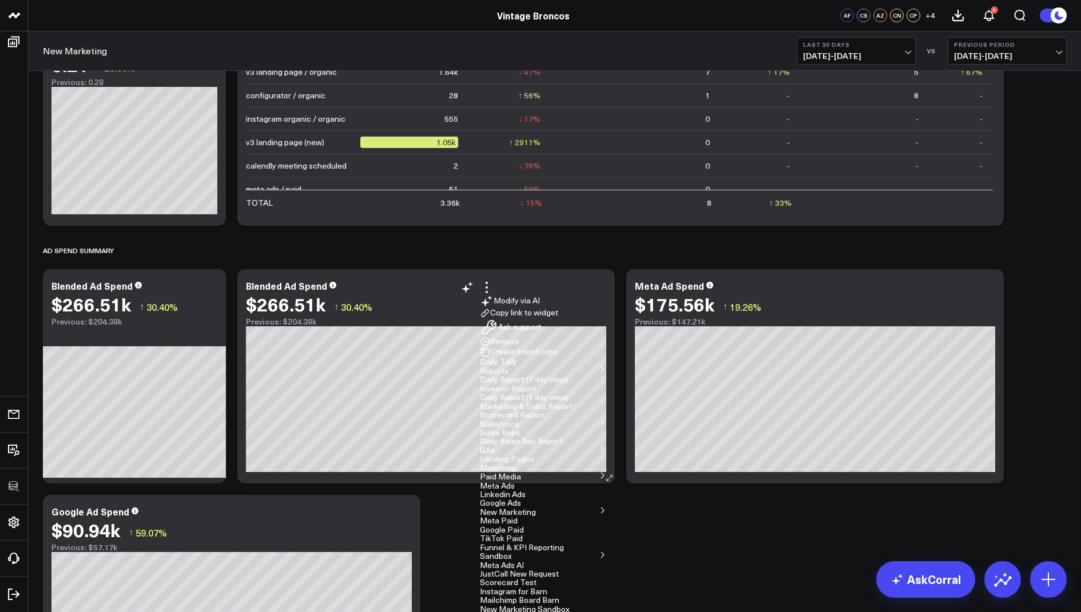
click at [551, 319] on button "Copy link to widget" at bounding box center [519, 313] width 78 height 10
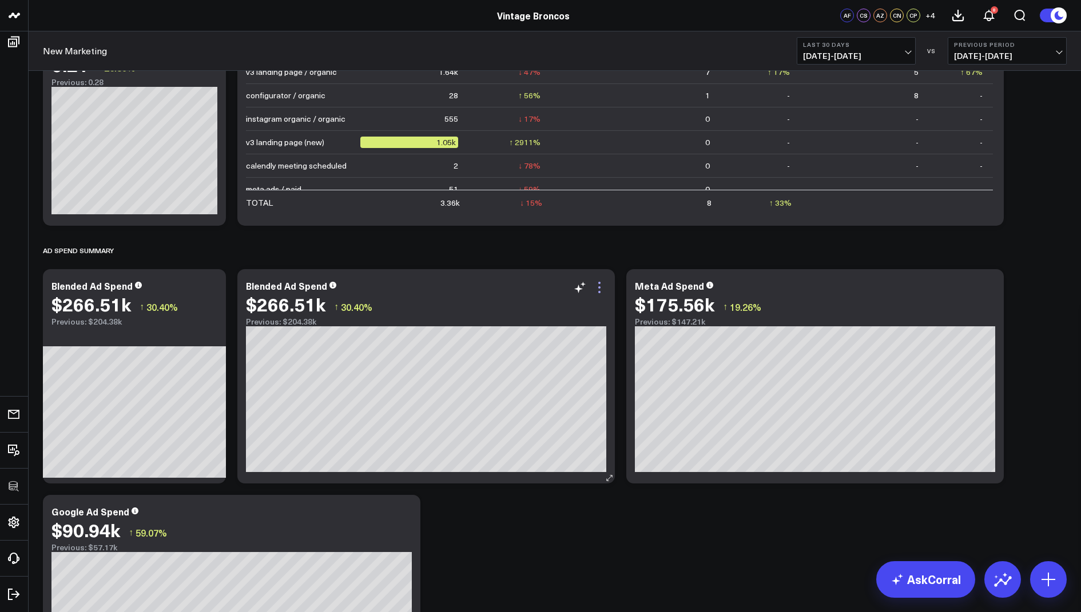
click at [606, 288] on icon at bounding box center [599, 288] width 14 height 14
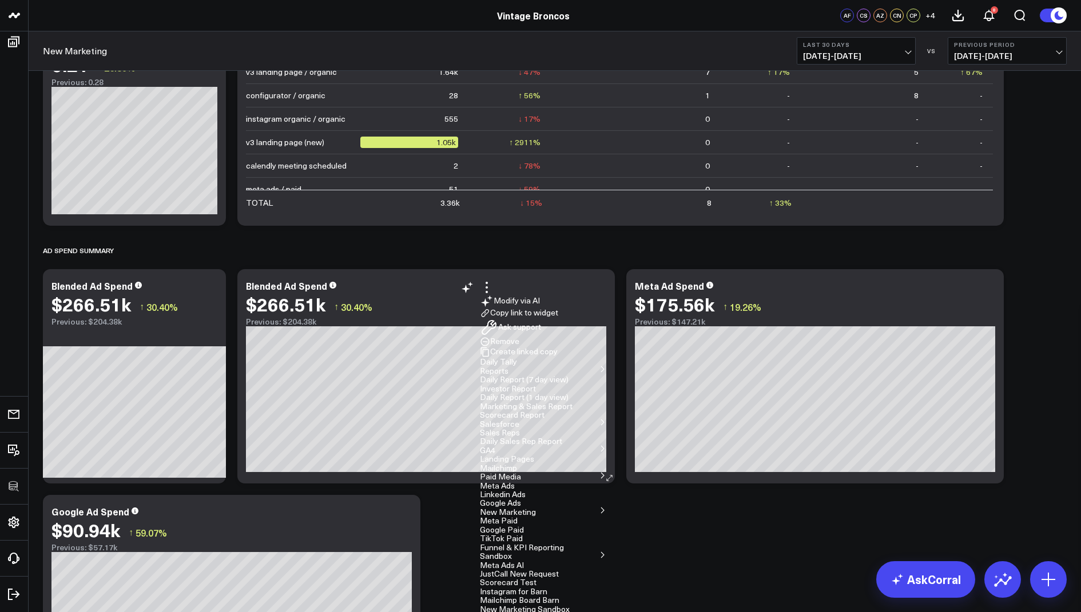
click at [550, 319] on button "Copy link to widget" at bounding box center [519, 313] width 78 height 10
